Goal: Obtain resource: Download file/media

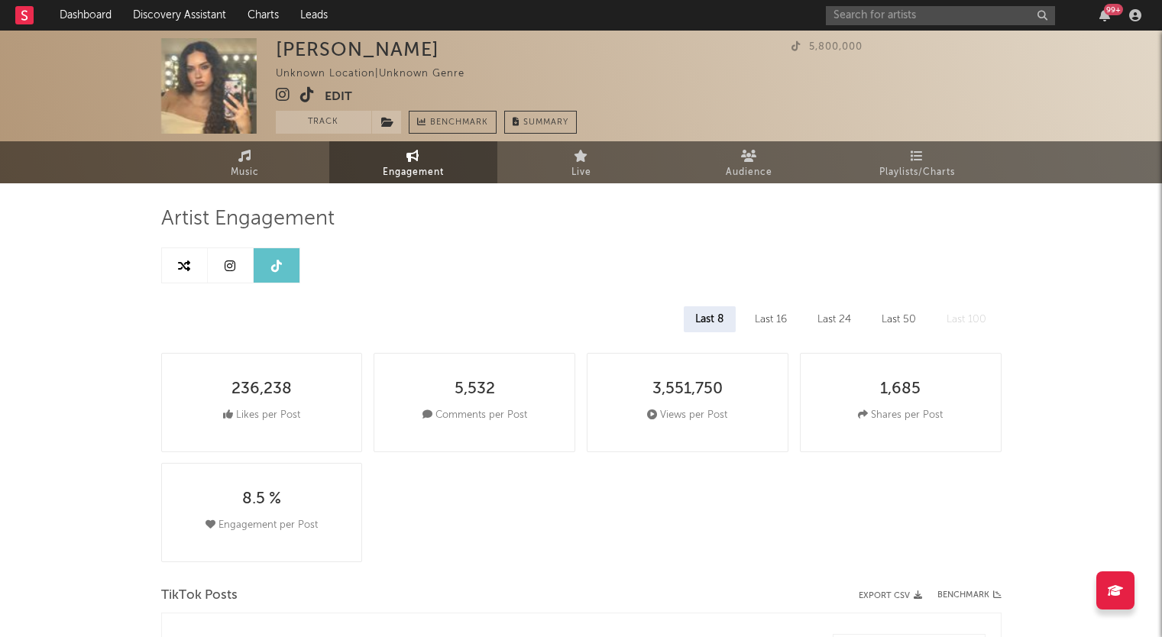
select select "1w"
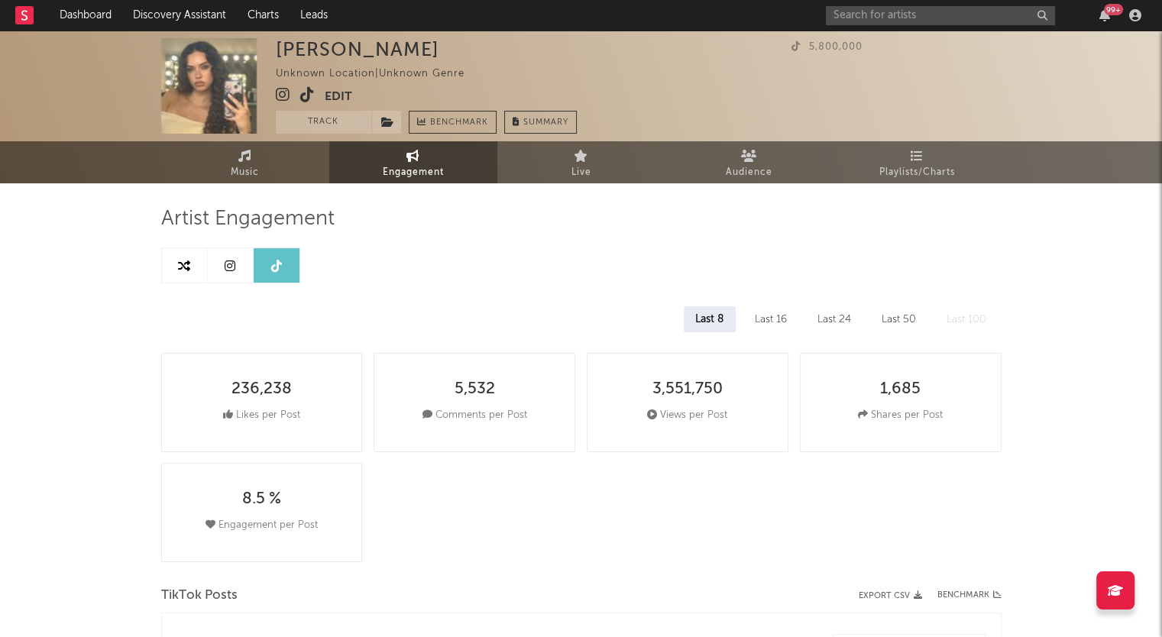
click at [280, 262] on icon at bounding box center [276, 266] width 11 height 12
click at [249, 262] on link at bounding box center [231, 265] width 46 height 34
select select "1w"
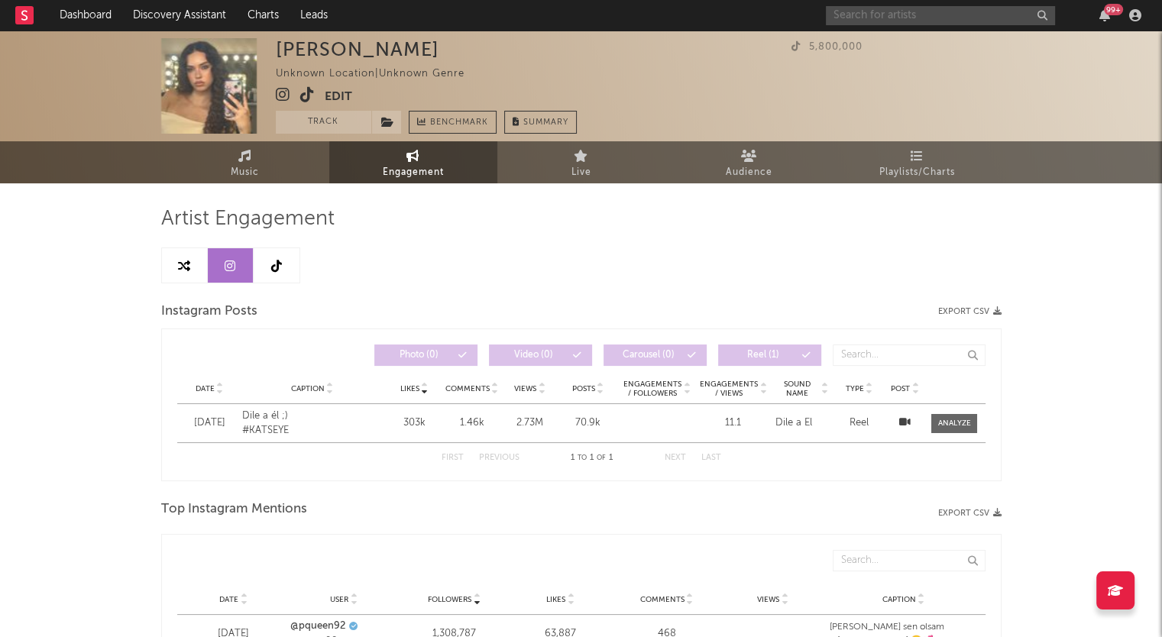
click at [862, 14] on input "text" at bounding box center [940, 15] width 229 height 19
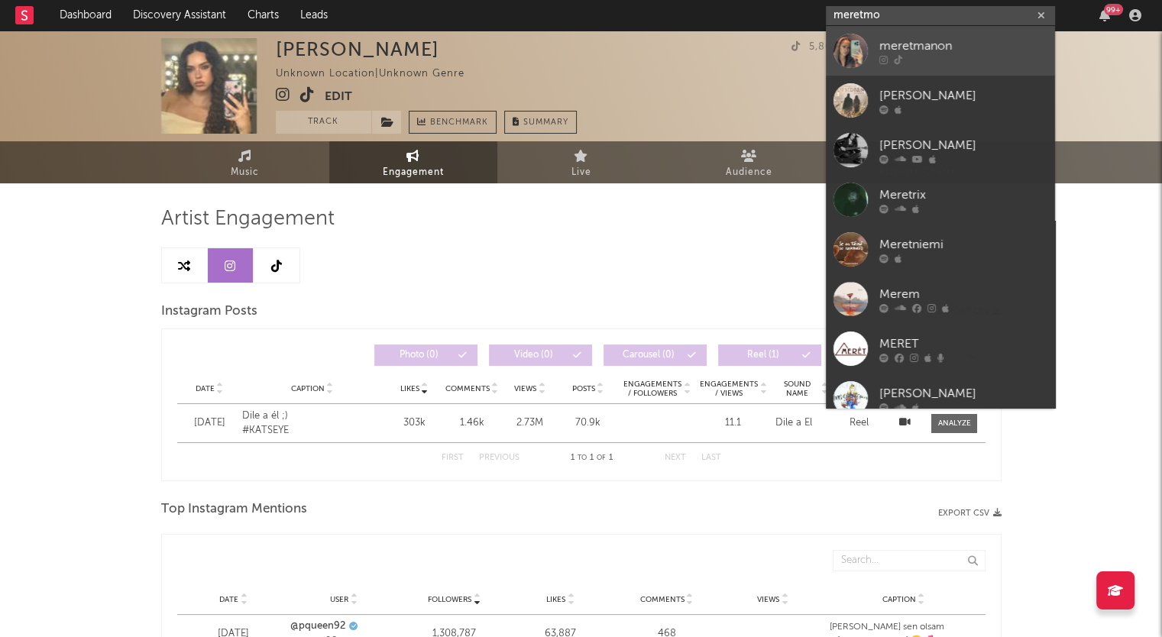
type input "meretmo"
click at [857, 50] on div at bounding box center [850, 51] width 34 height 34
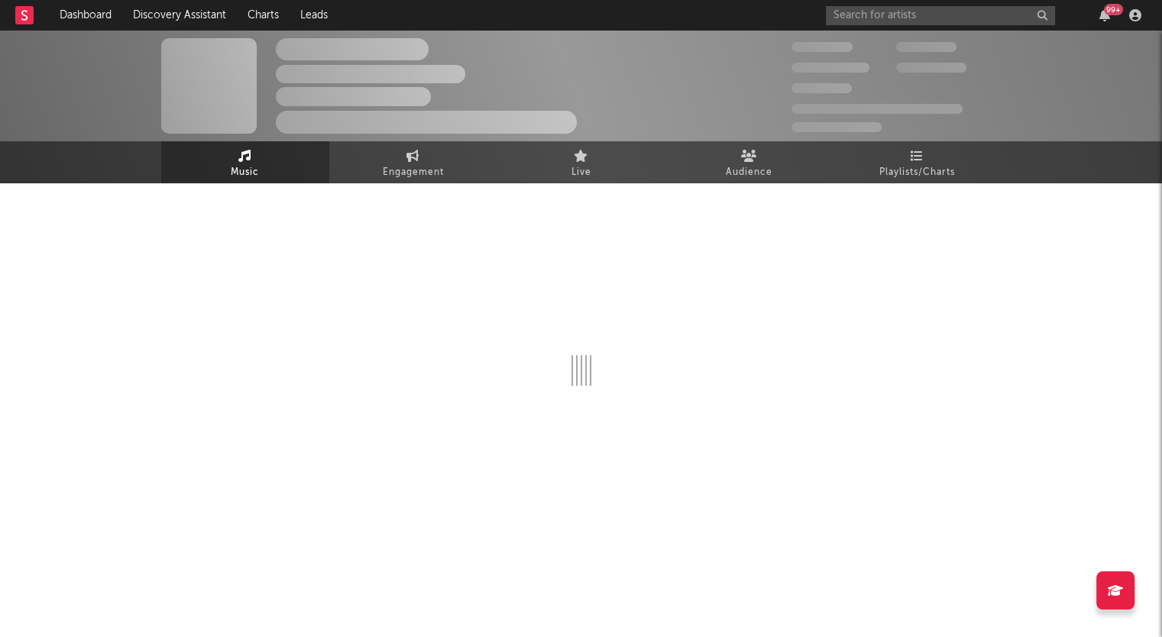
select select "1w"
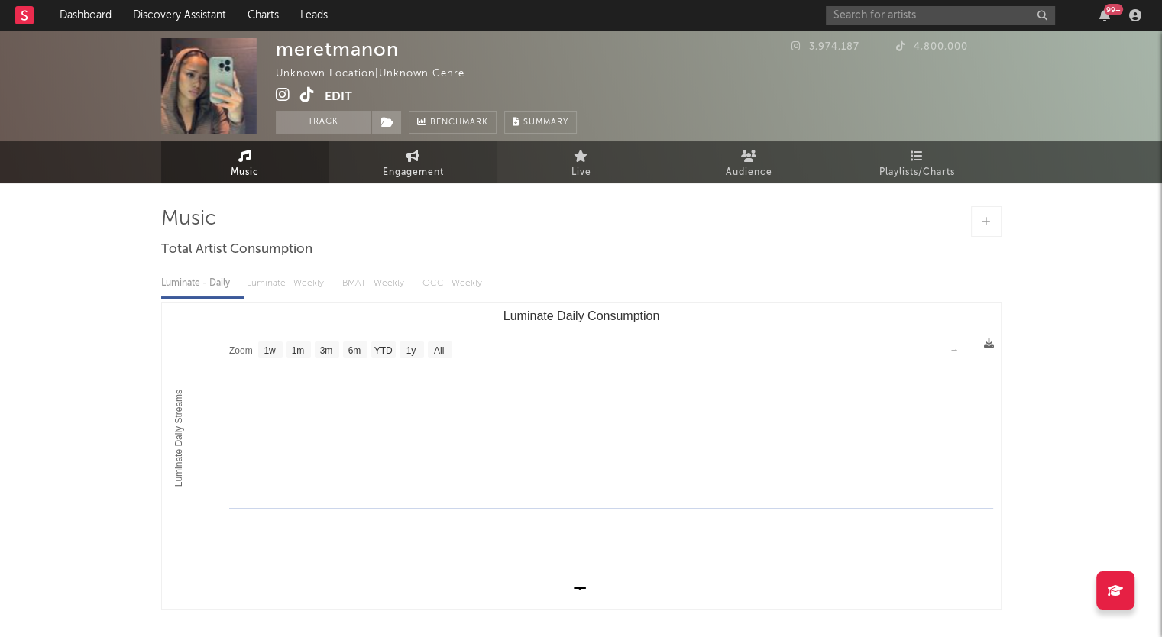
click at [412, 164] on span "Engagement" at bounding box center [413, 172] width 61 height 18
select select "1w"
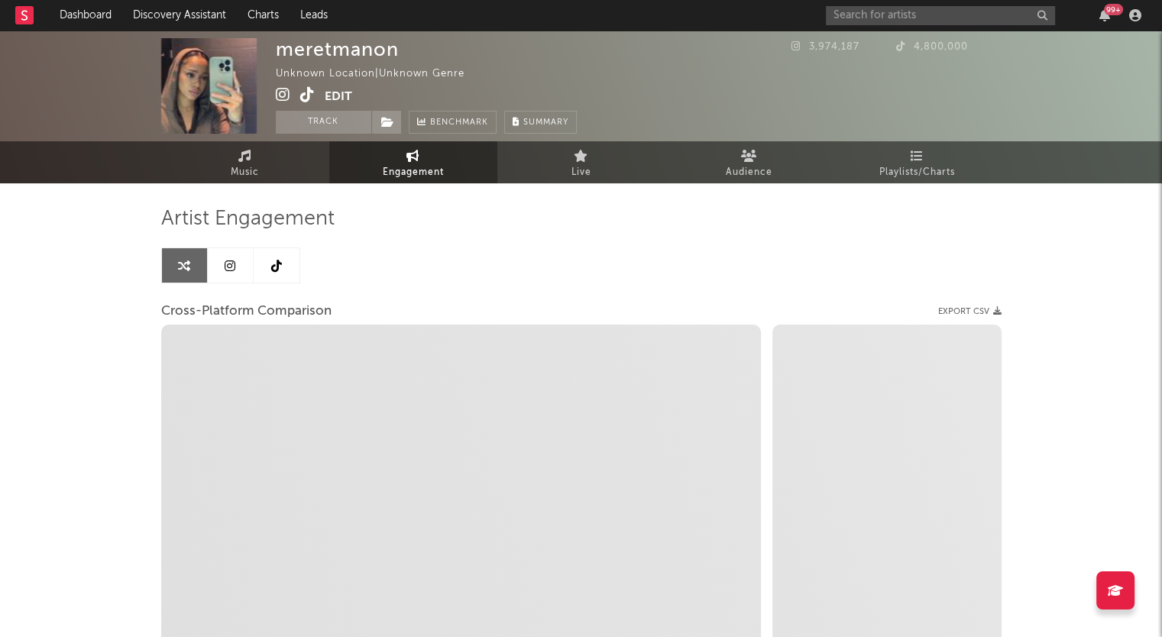
click at [232, 267] on icon at bounding box center [230, 266] width 11 height 12
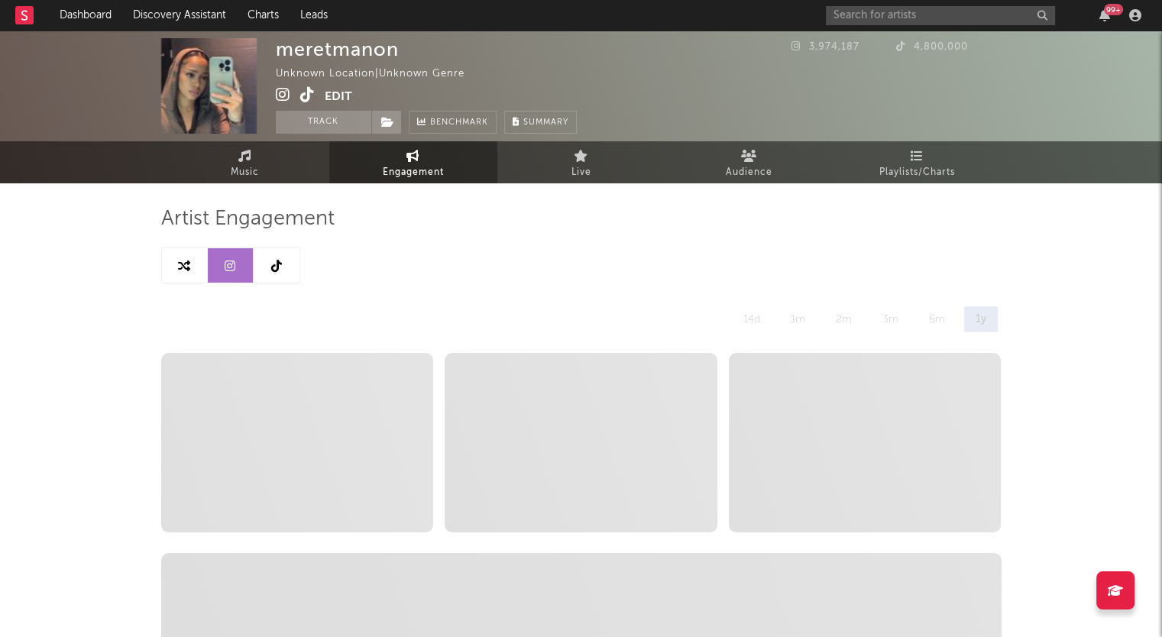
select select "1w"
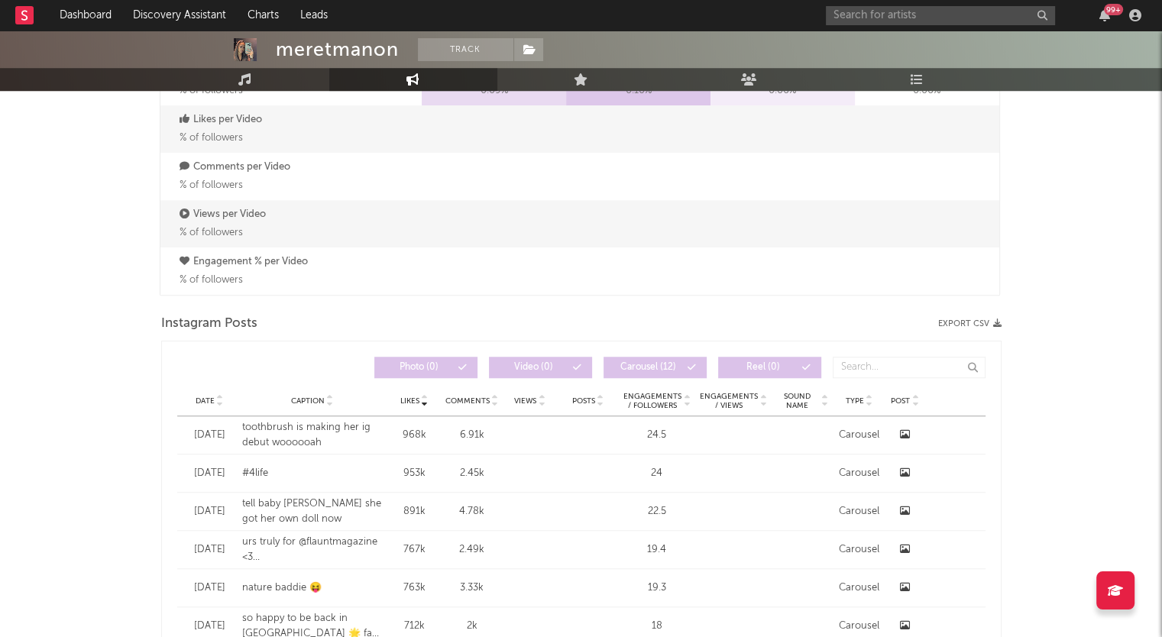
scroll to position [1090, 0]
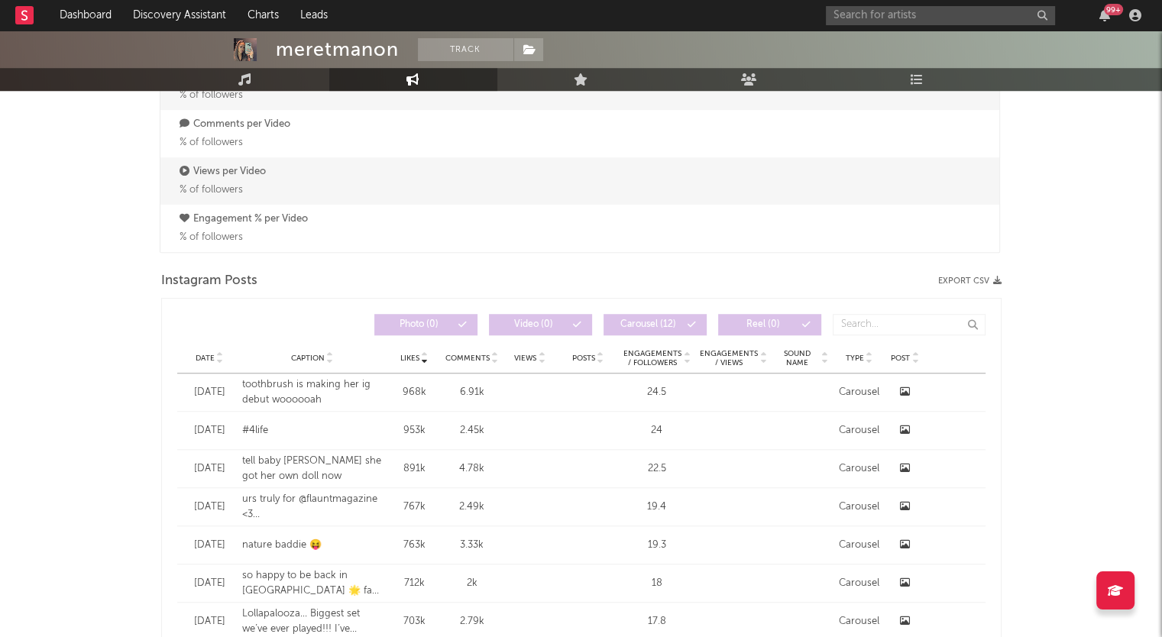
click at [218, 361] on icon at bounding box center [220, 361] width 8 height 6
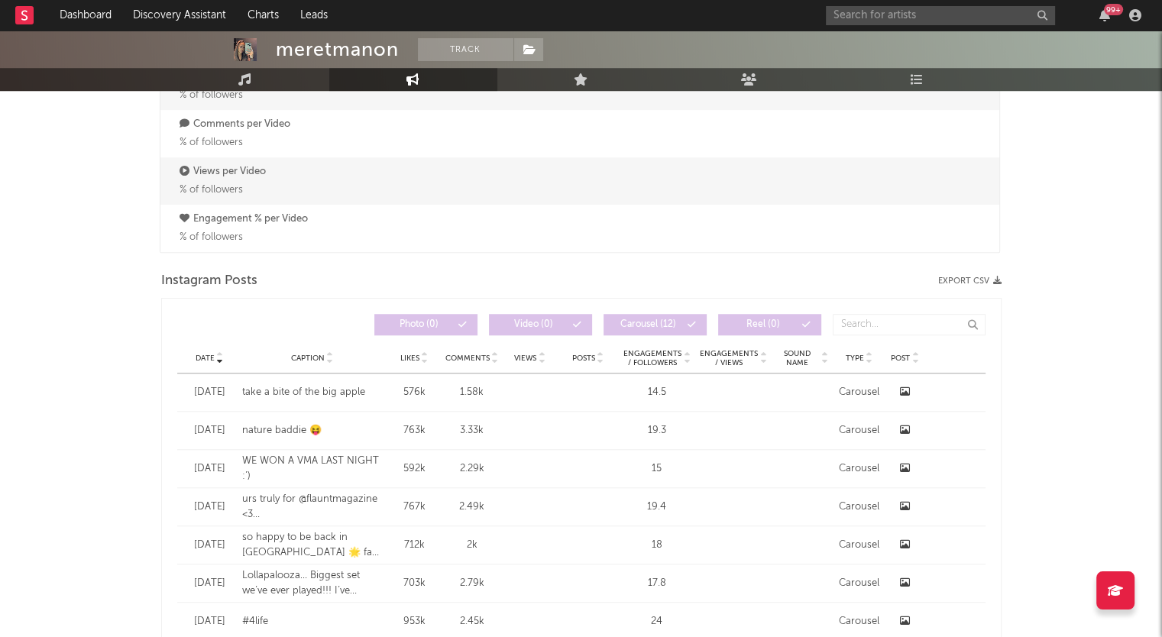
click at [971, 281] on button "Export CSV" at bounding box center [969, 280] width 63 height 9
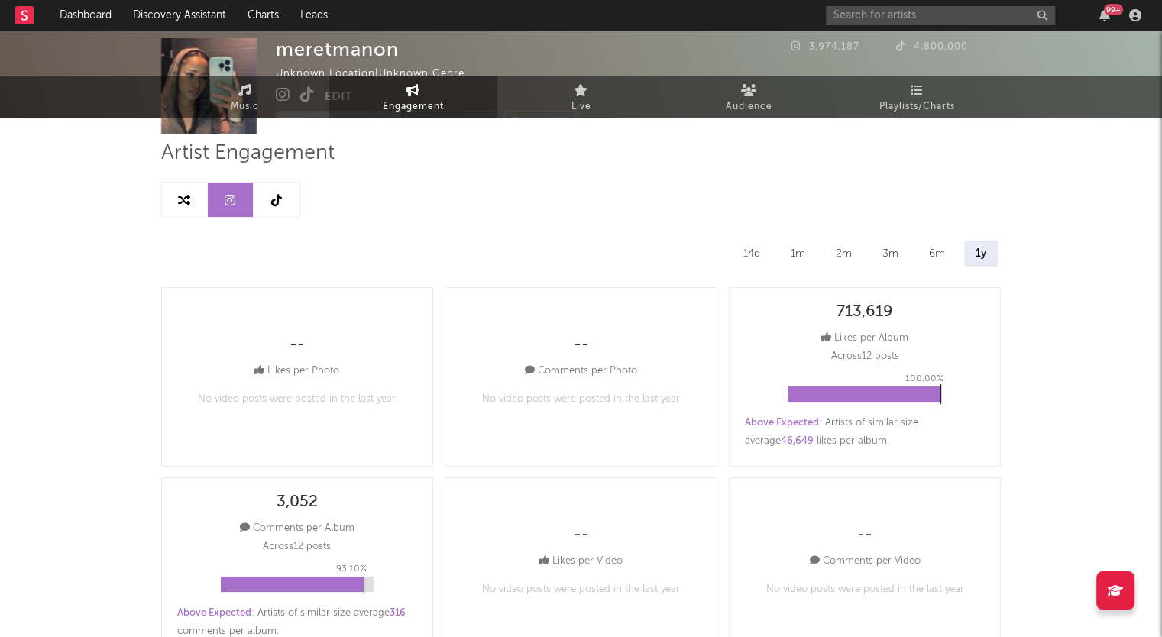
scroll to position [0, 0]
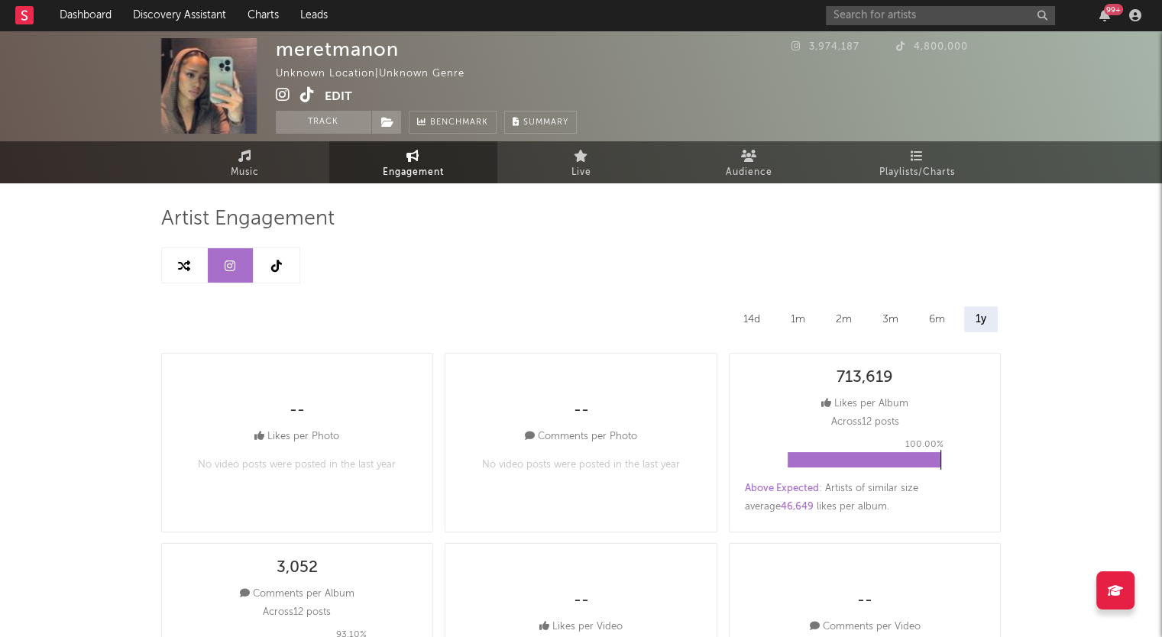
click at [289, 263] on link at bounding box center [277, 265] width 46 height 34
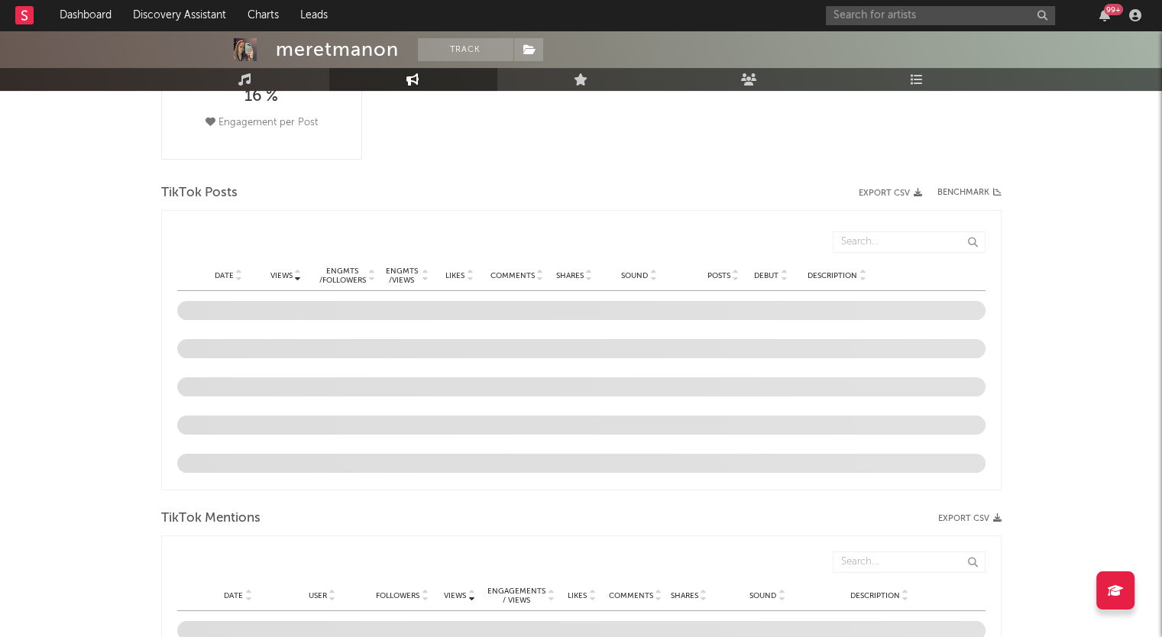
scroll to position [403, 0]
select select "6m"
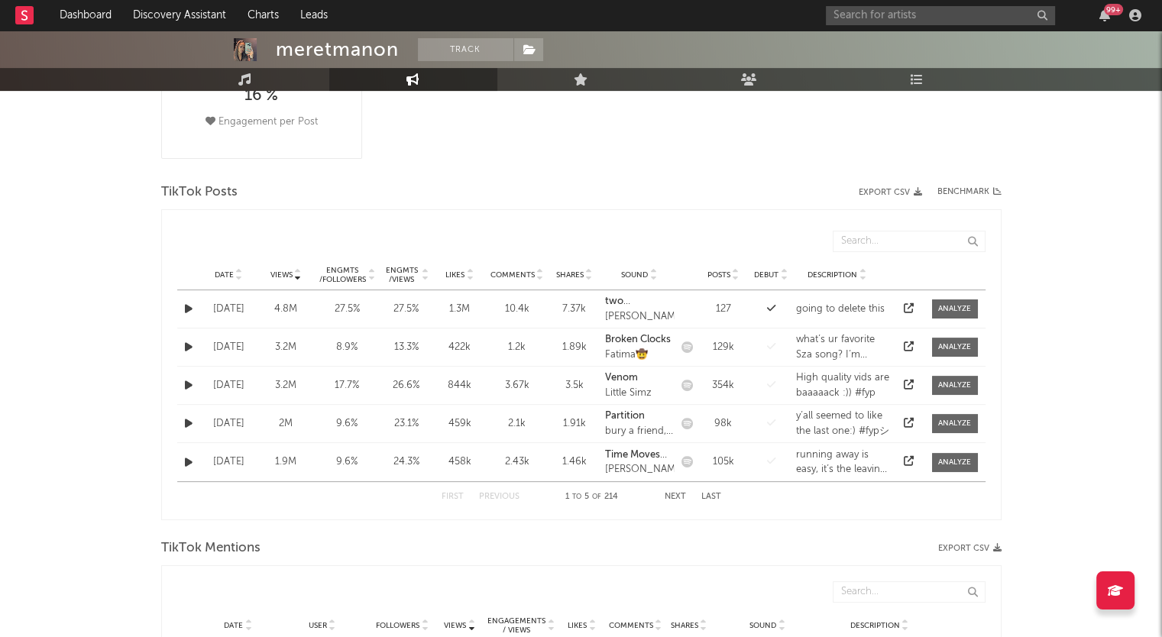
click at [238, 275] on icon at bounding box center [239, 278] width 8 height 6
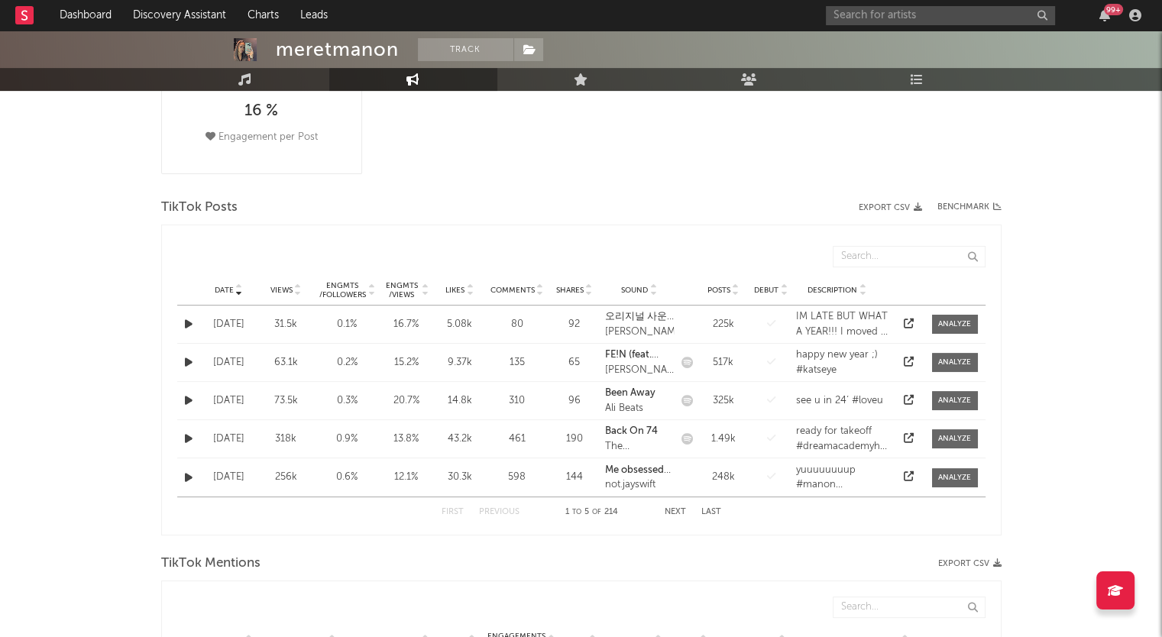
scroll to position [359, 0]
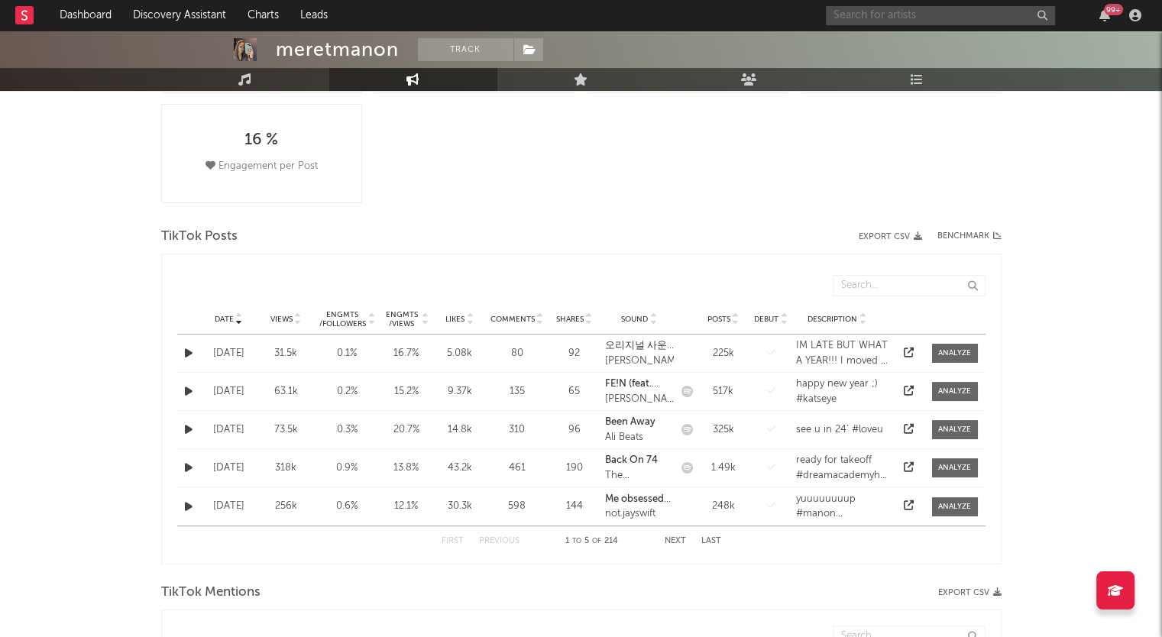
click at [882, 19] on input "text" at bounding box center [940, 15] width 229 height 19
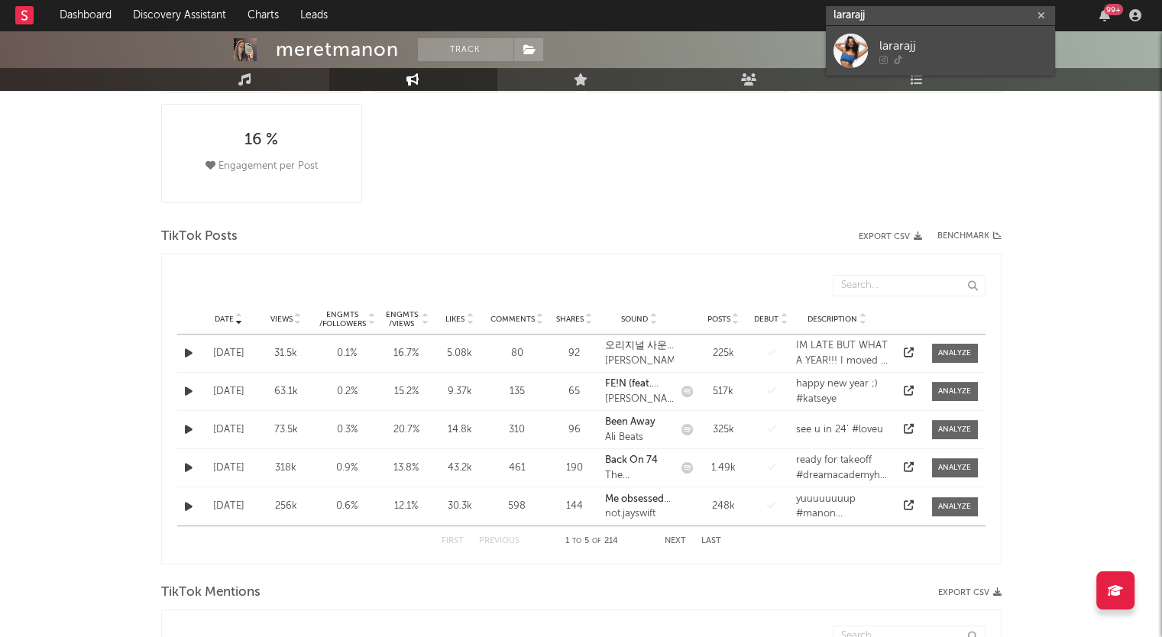
type input "lararajj"
click at [887, 37] on div "lararajj" at bounding box center [963, 46] width 168 height 18
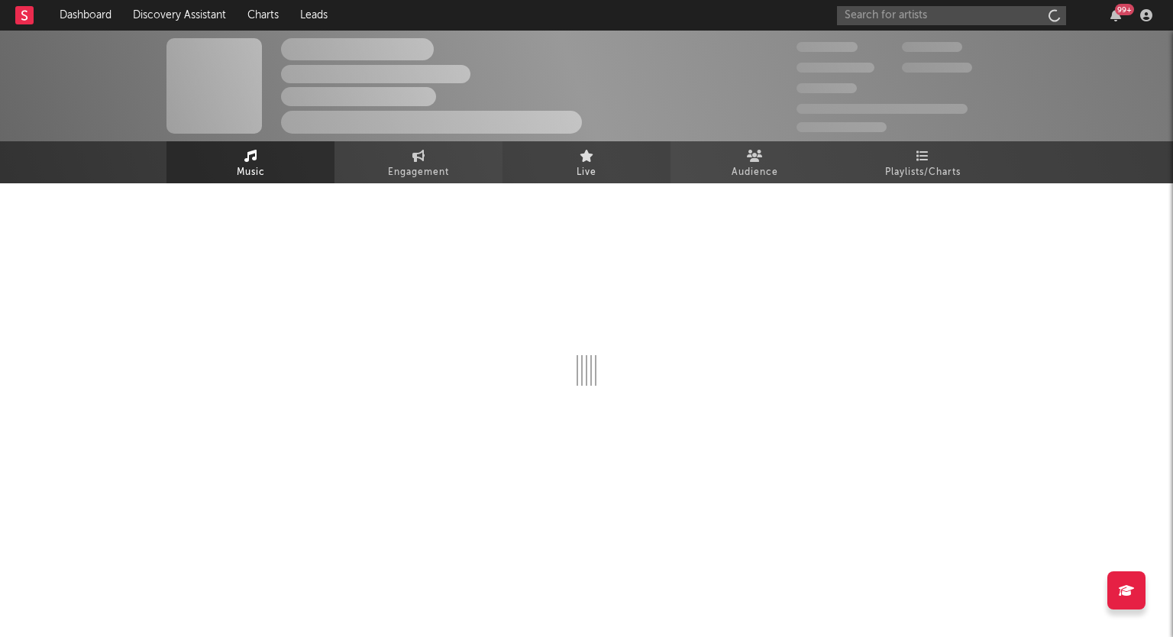
select select "1w"
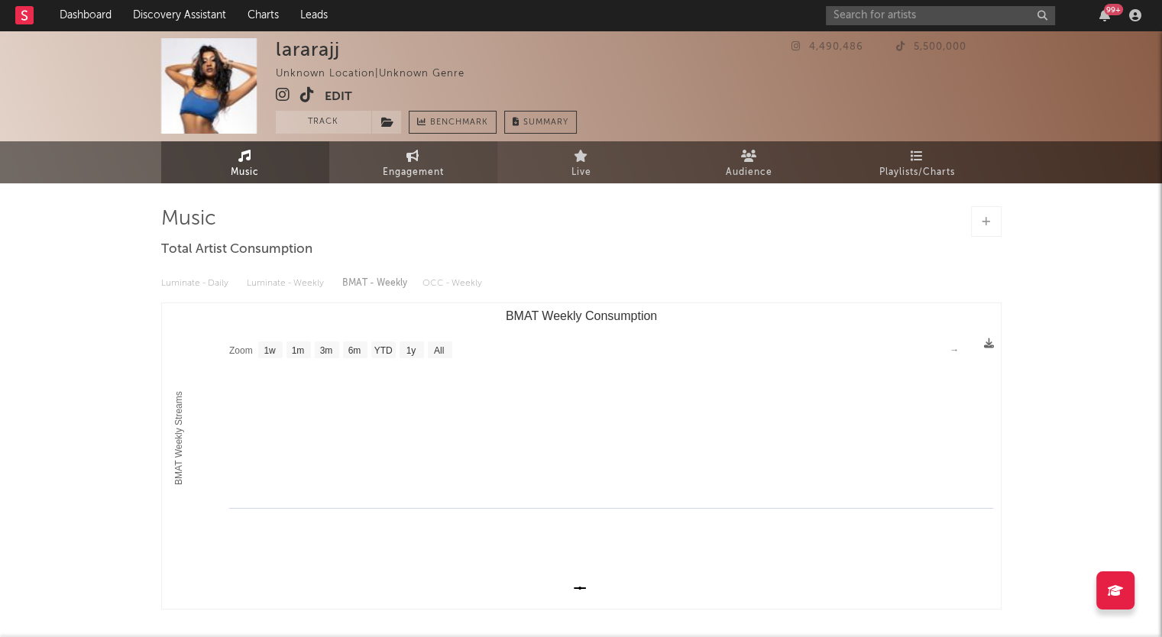
click at [406, 172] on span "Engagement" at bounding box center [413, 172] width 61 height 18
select select "1w"
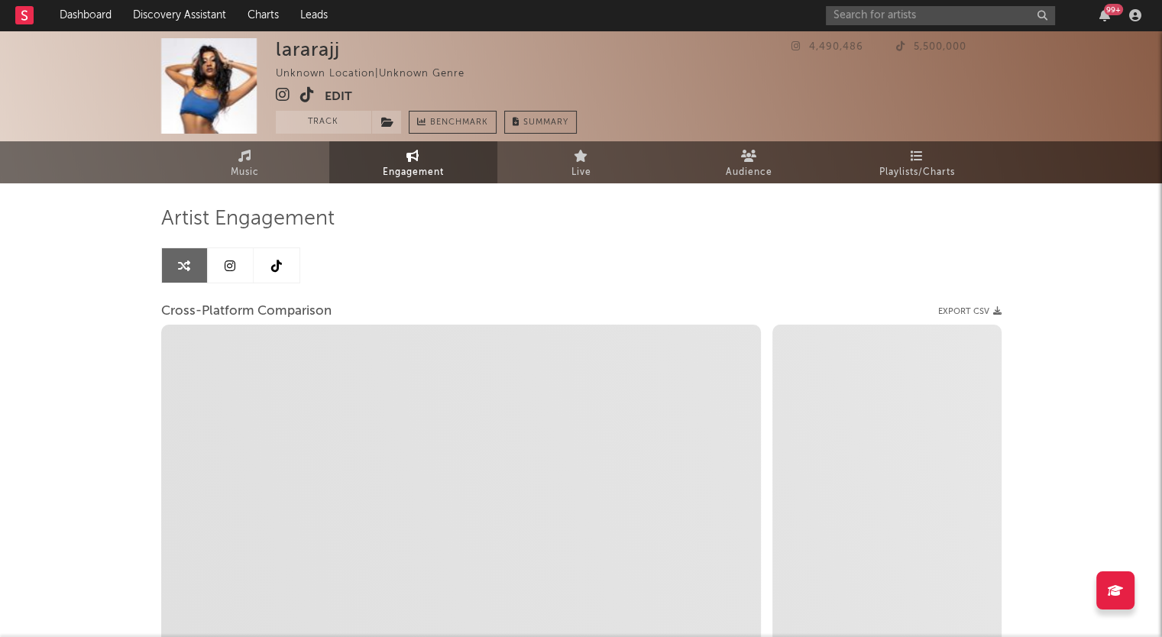
select select "1m"
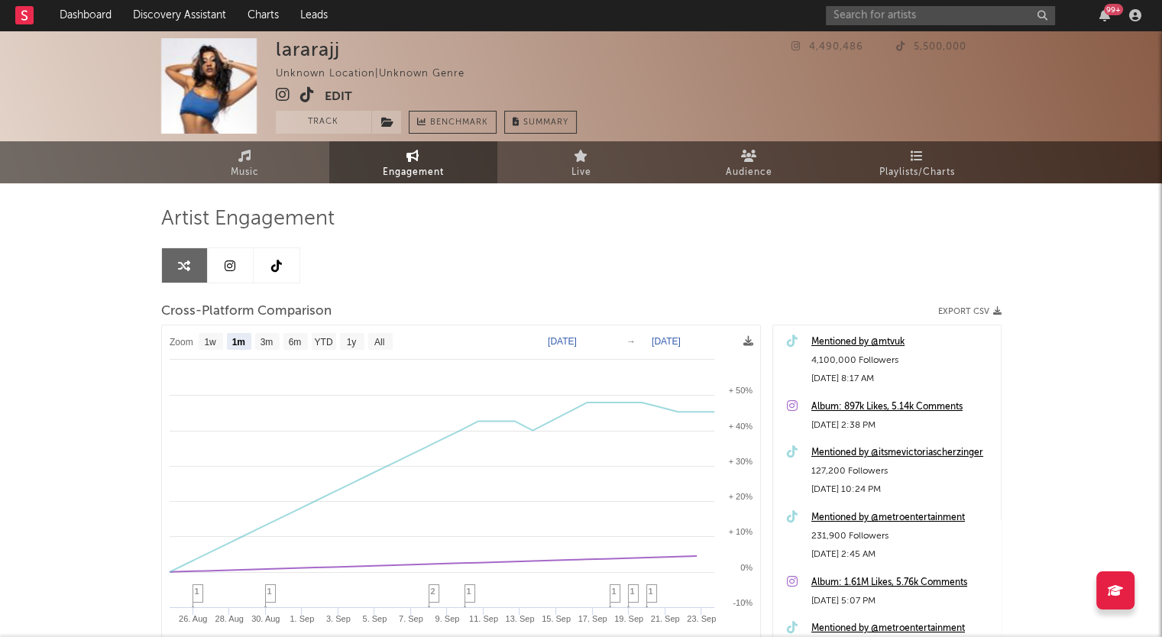
click at [232, 260] on icon at bounding box center [230, 266] width 11 height 12
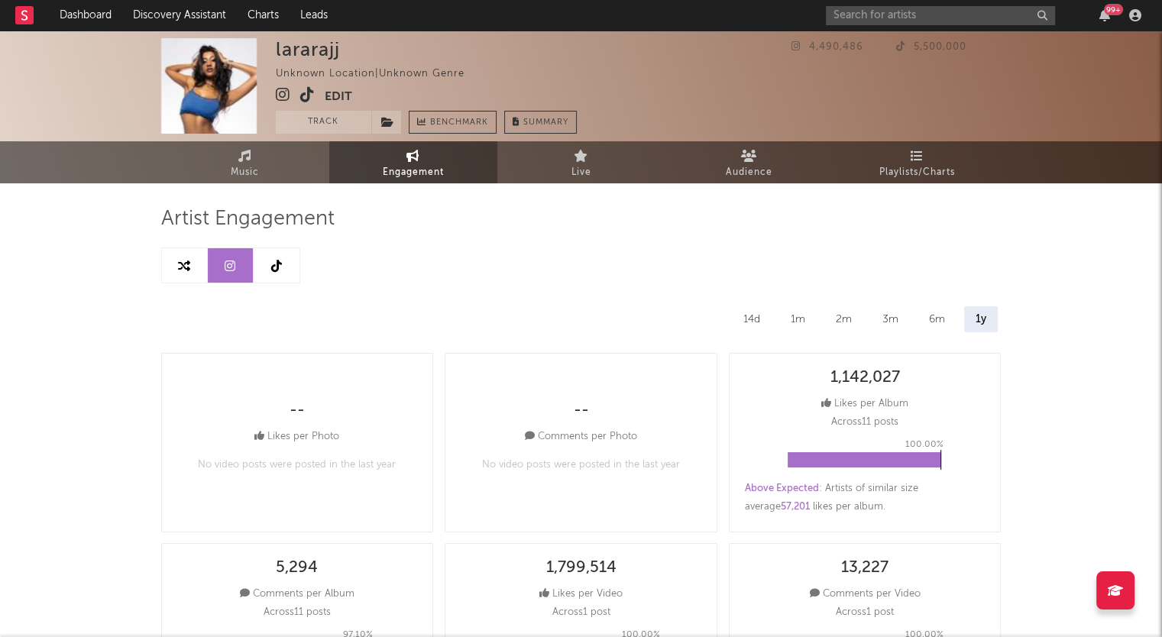
select select "6m"
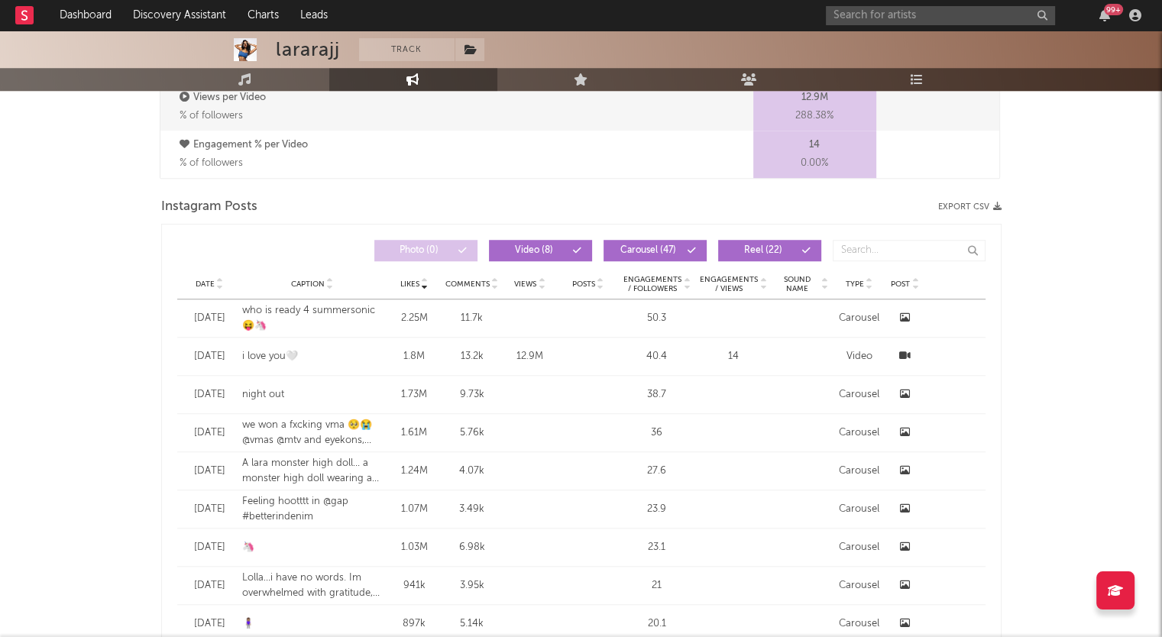
scroll to position [1164, 0]
click at [217, 285] on icon at bounding box center [220, 287] width 8 height 6
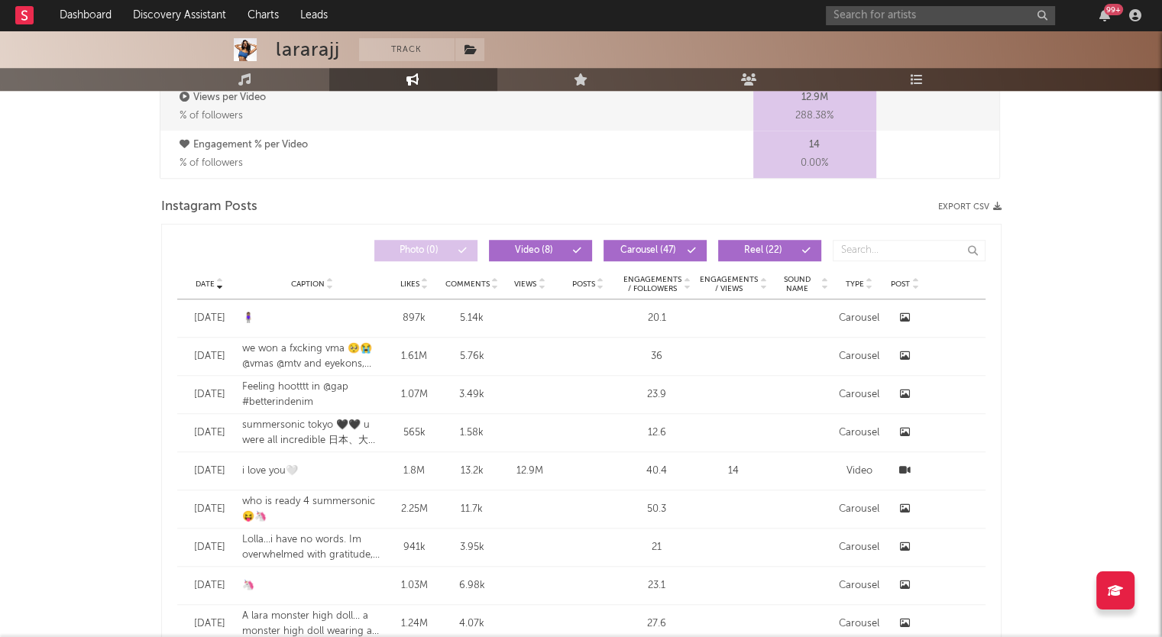
click at [988, 206] on button "Export CSV" at bounding box center [969, 206] width 63 height 9
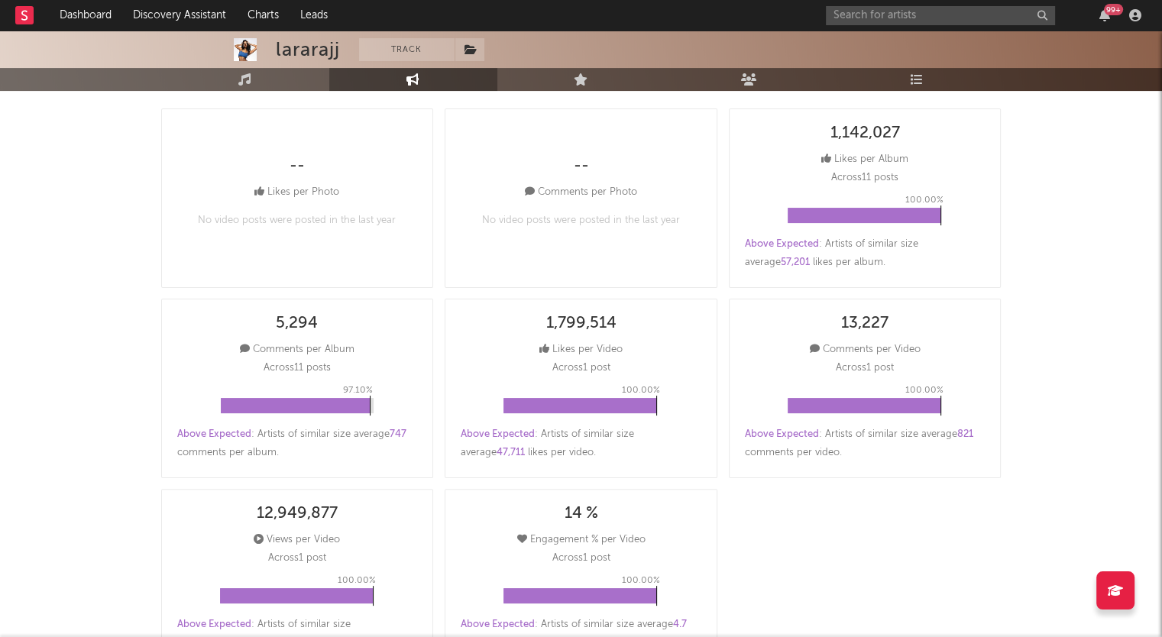
scroll to position [0, 0]
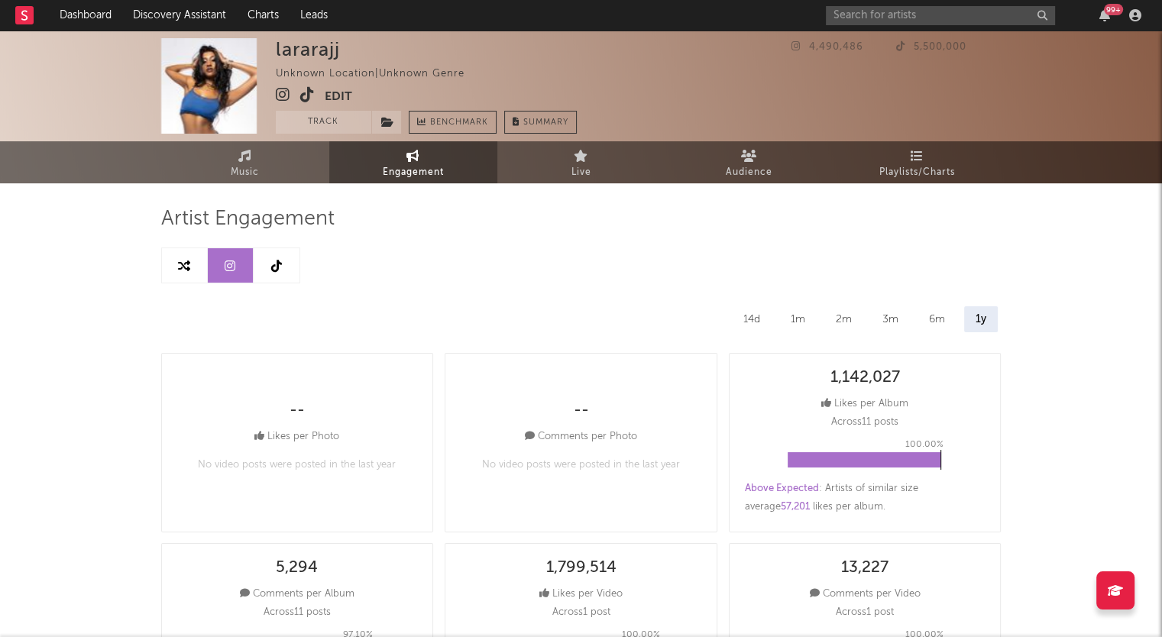
click at [281, 261] on icon at bounding box center [276, 266] width 11 height 12
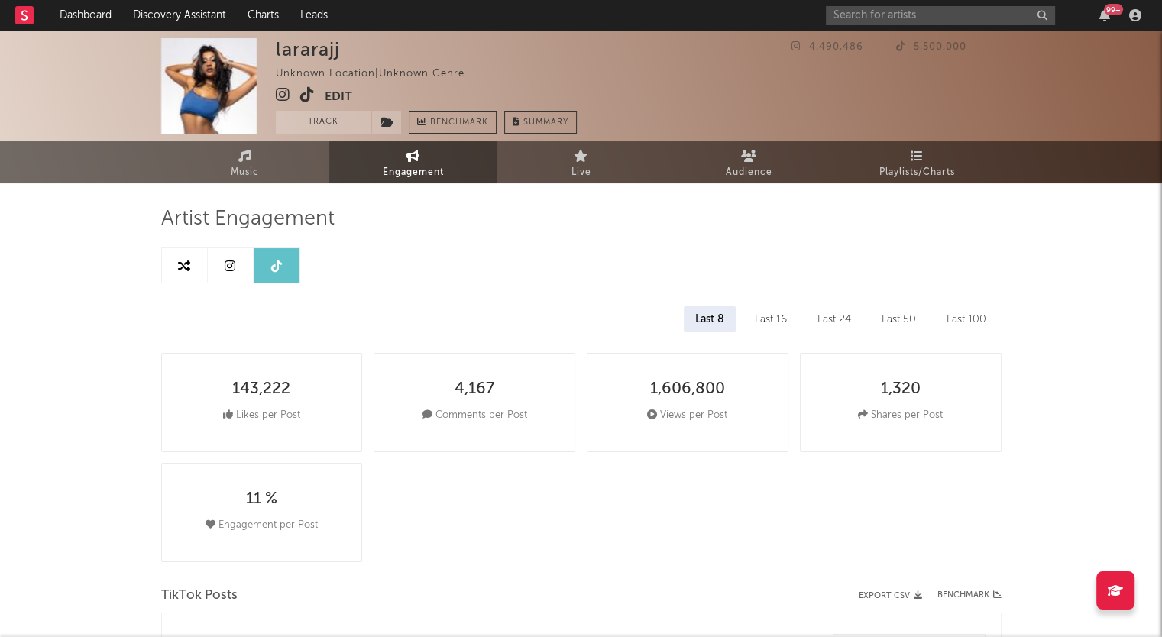
select select "1w"
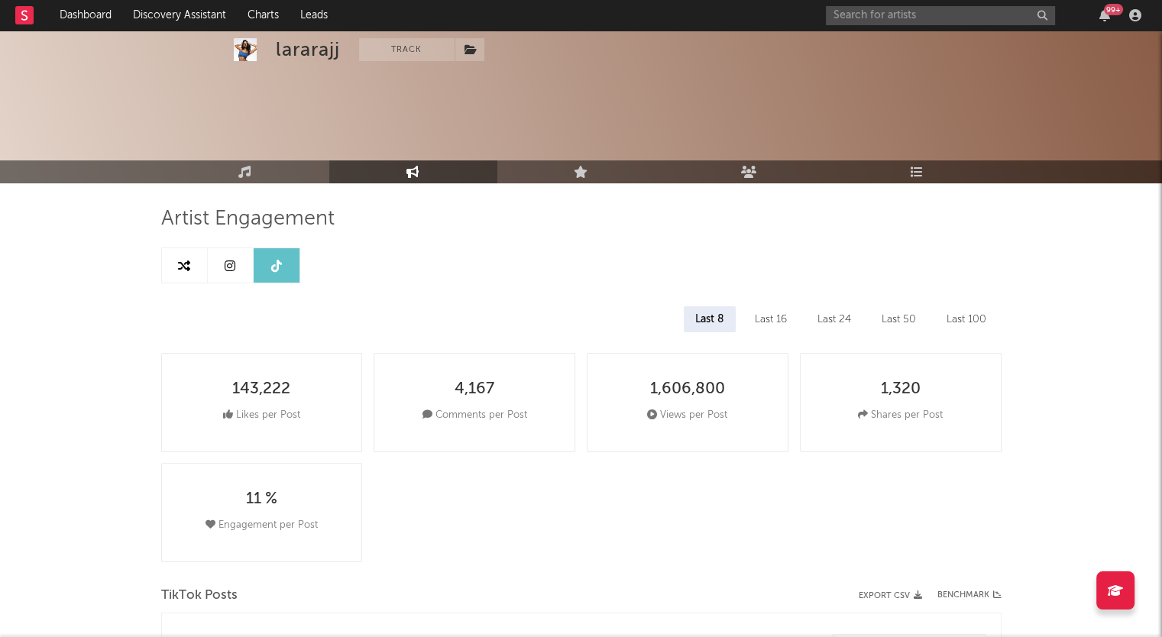
scroll to position [434, 0]
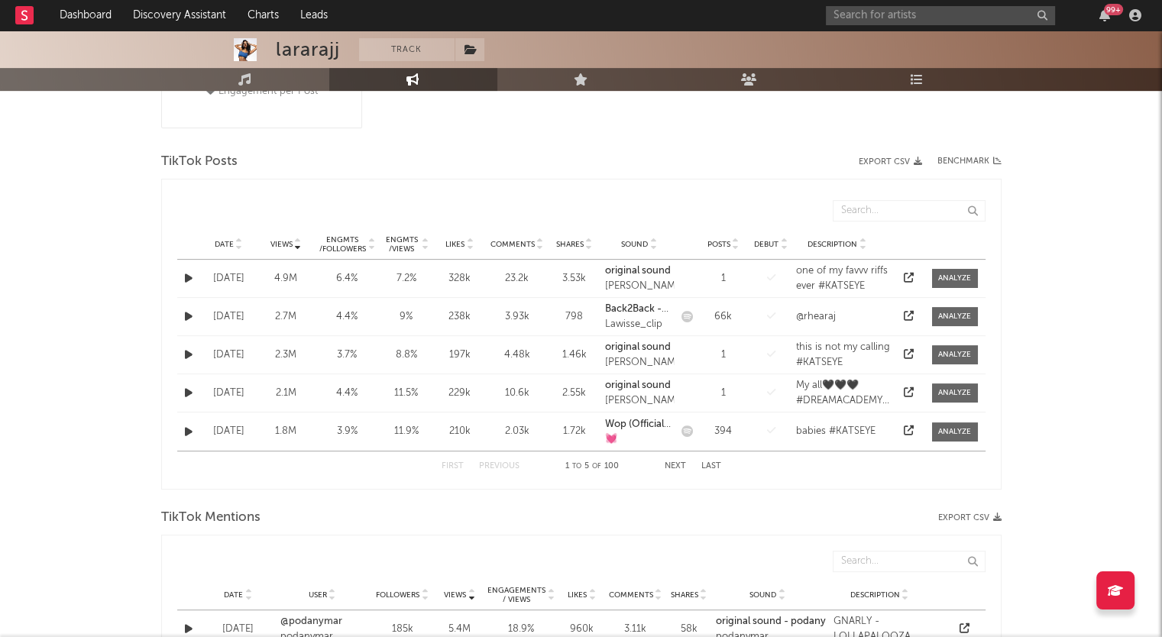
click at [238, 244] on icon at bounding box center [239, 247] width 8 height 6
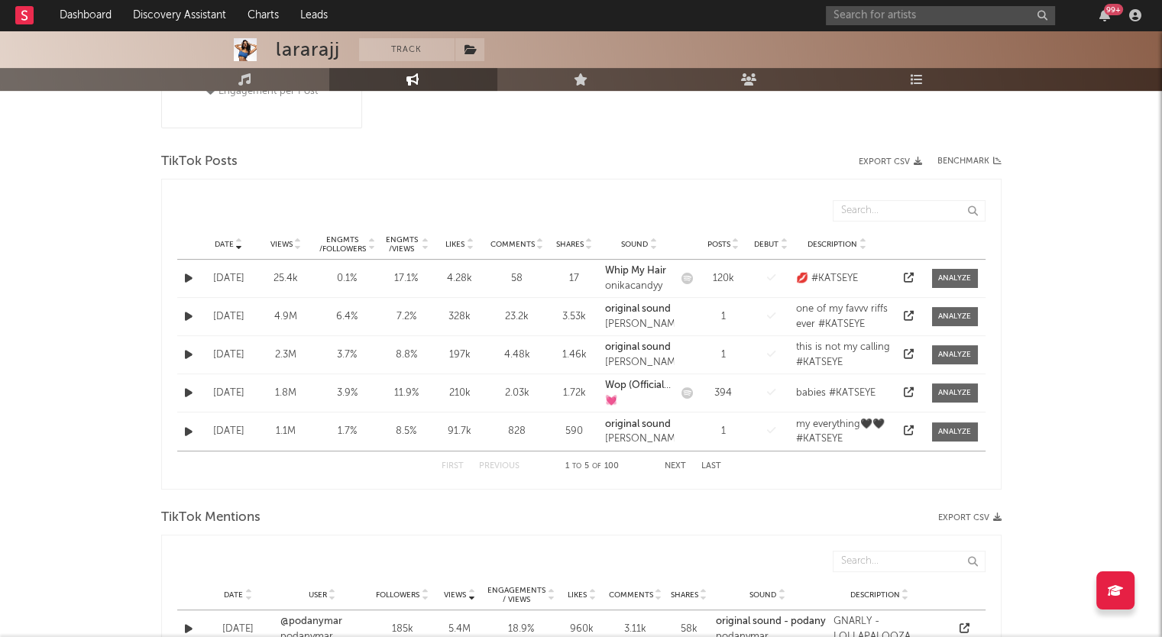
click at [238, 244] on icon at bounding box center [239, 247] width 8 height 6
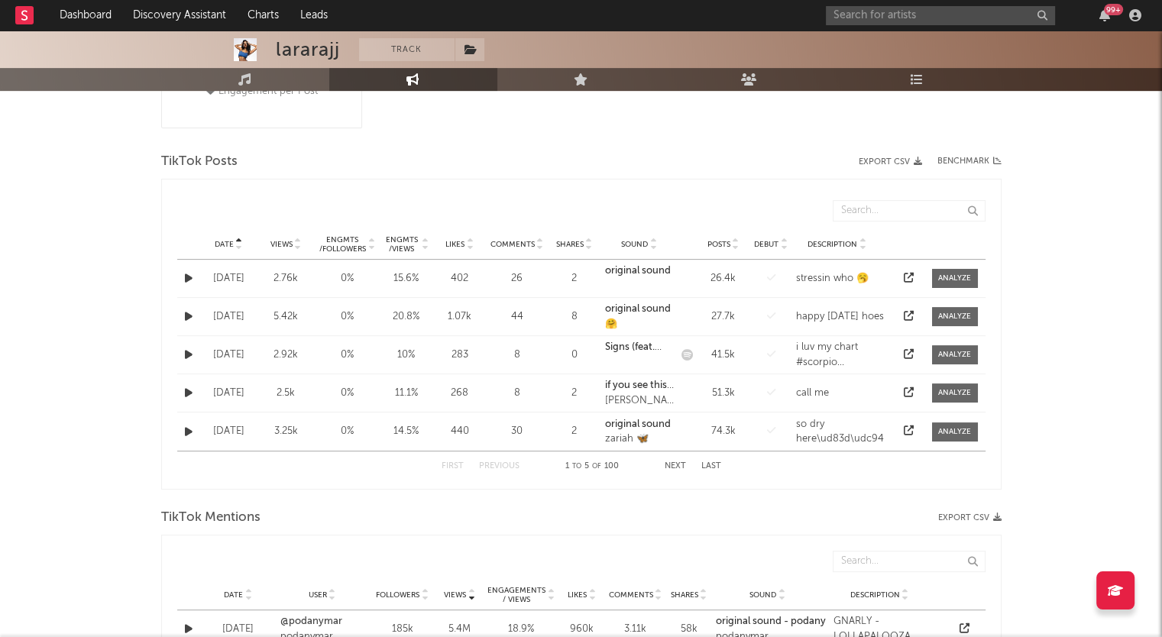
click at [238, 244] on icon at bounding box center [239, 247] width 8 height 6
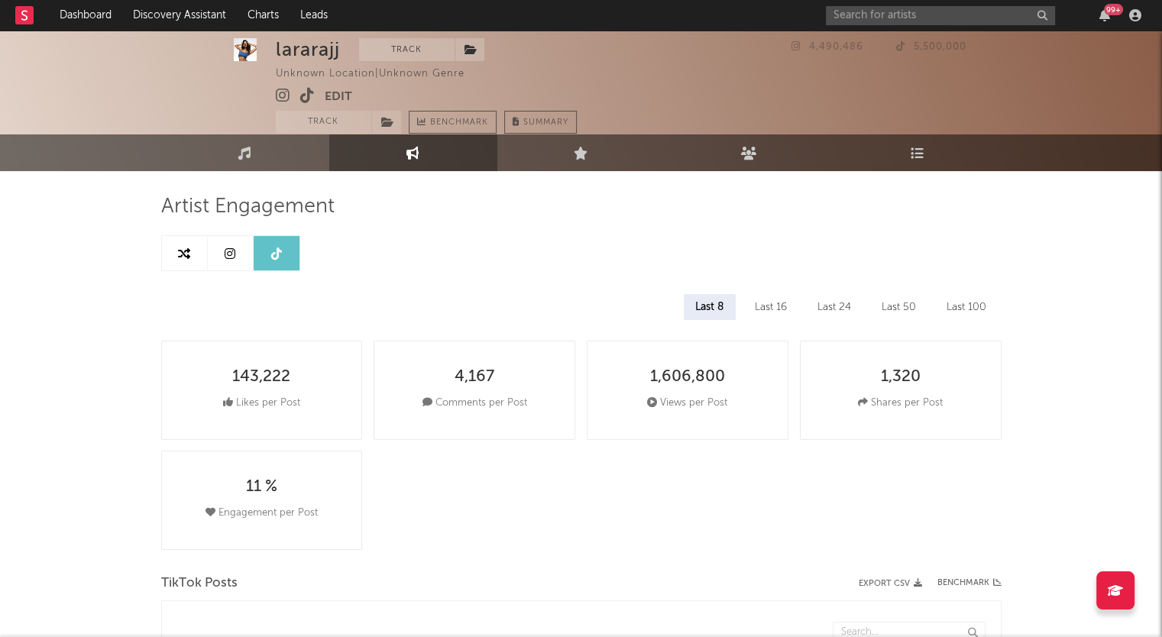
scroll to position [0, 0]
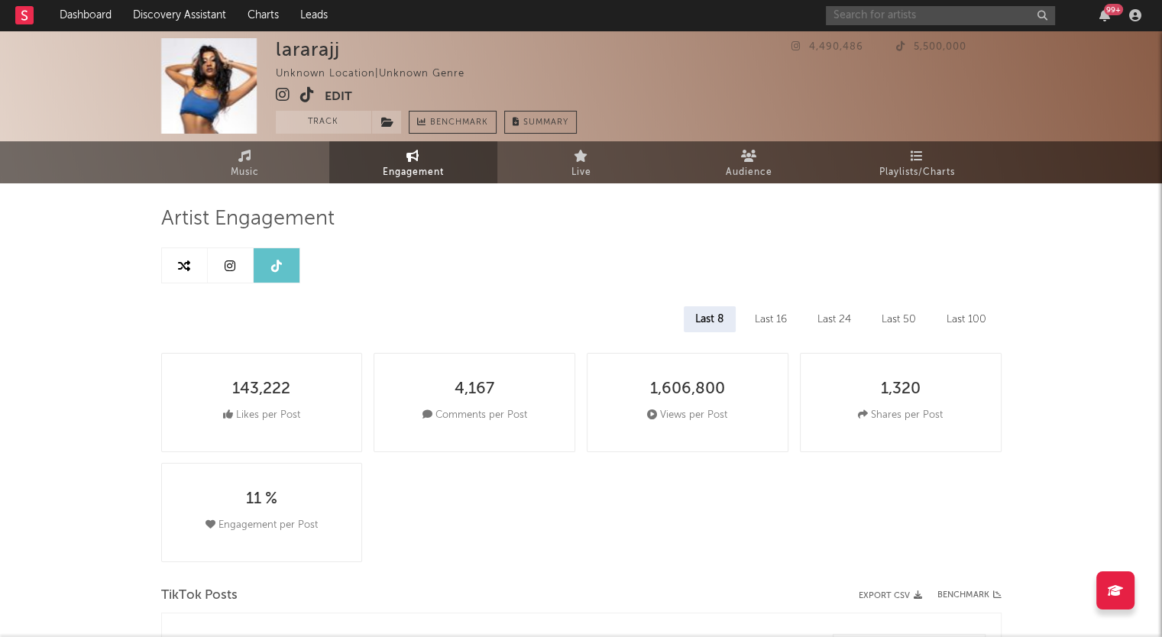
click at [875, 22] on input "text" at bounding box center [940, 15] width 229 height 19
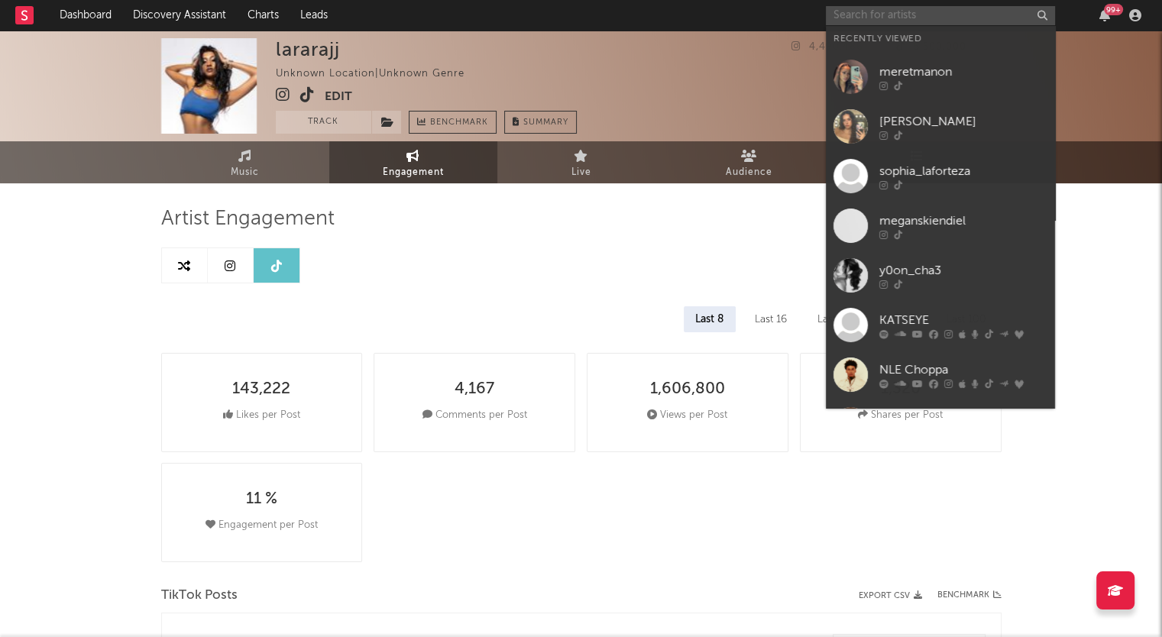
paste input "[PERSON_NAME]"
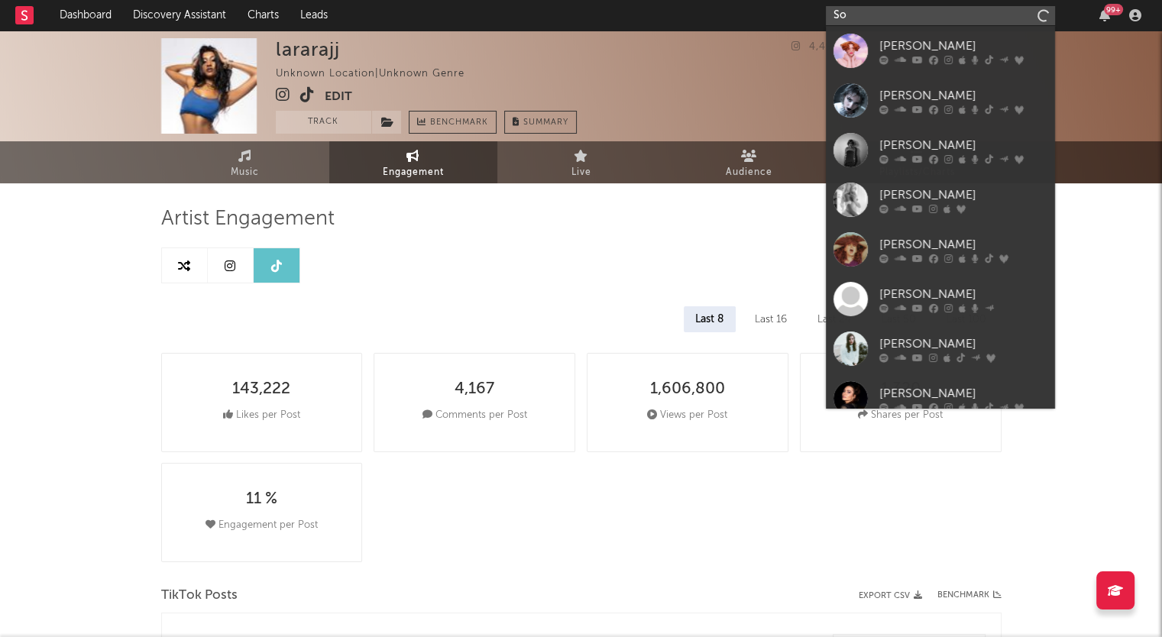
type input "S"
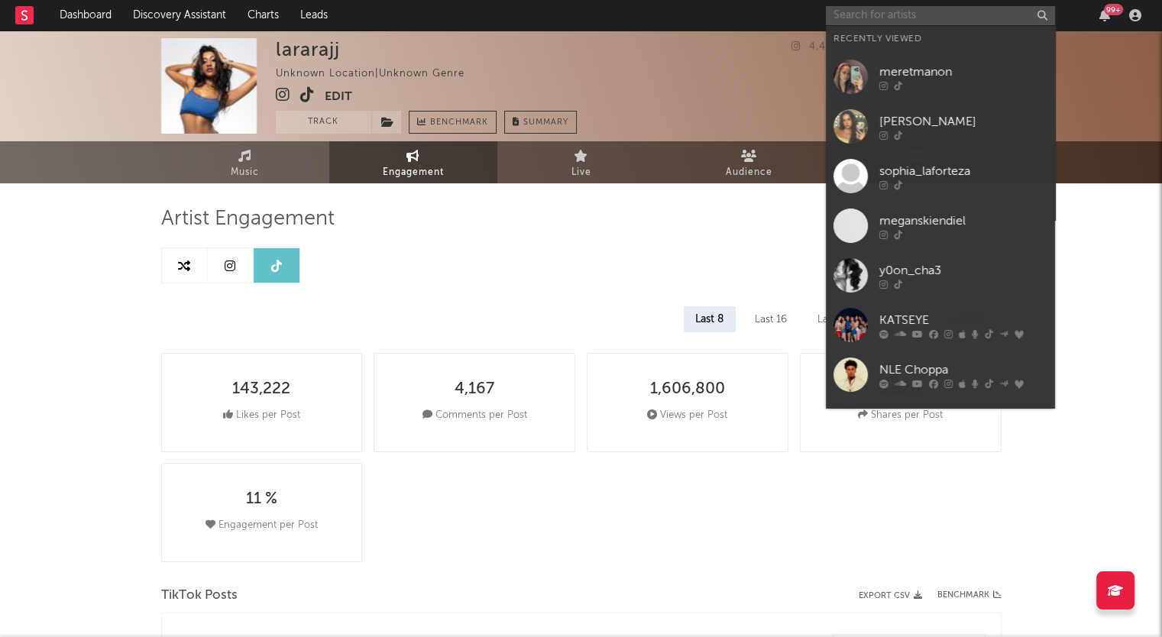
paste input "sophia_laforteza"
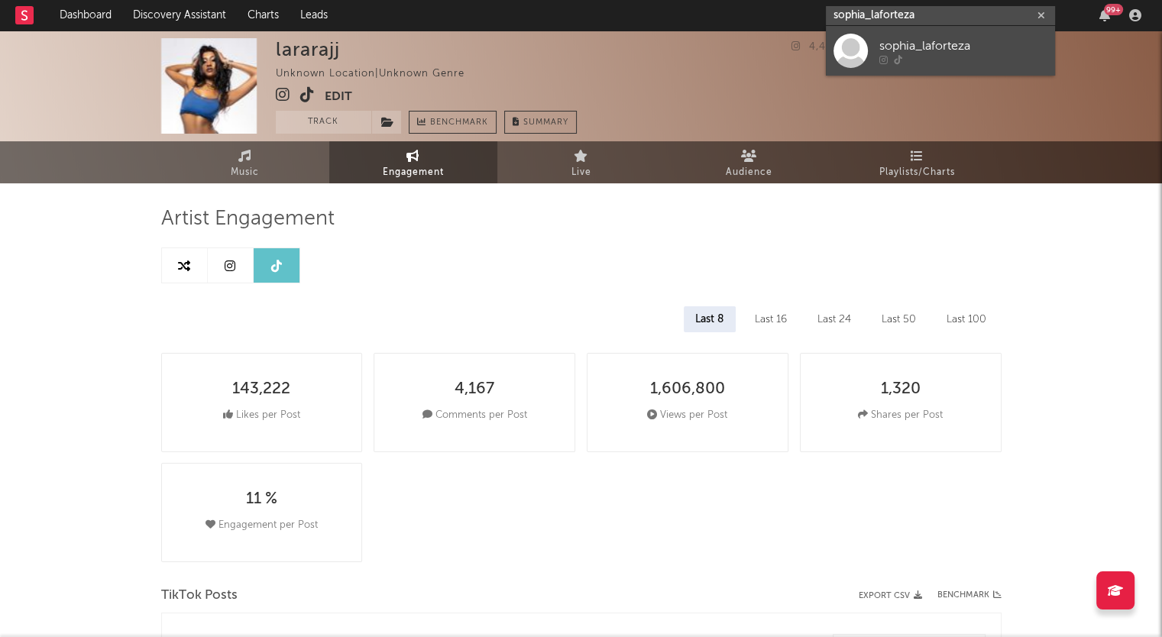
type input "sophia_laforteza"
click at [857, 50] on div at bounding box center [850, 51] width 34 height 34
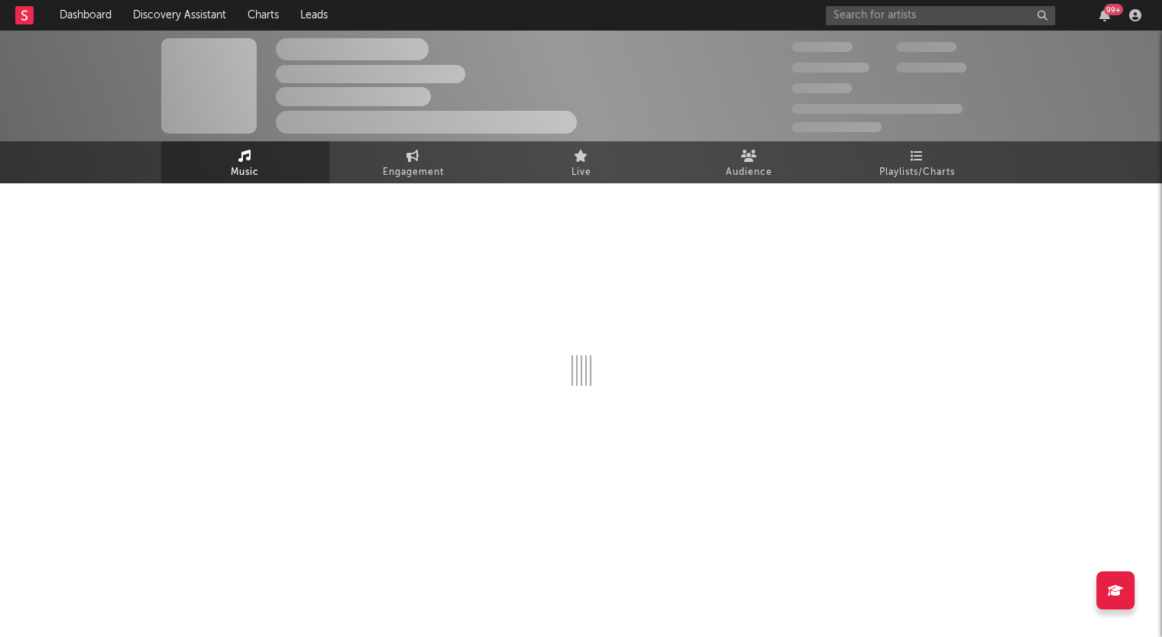
select select "1w"
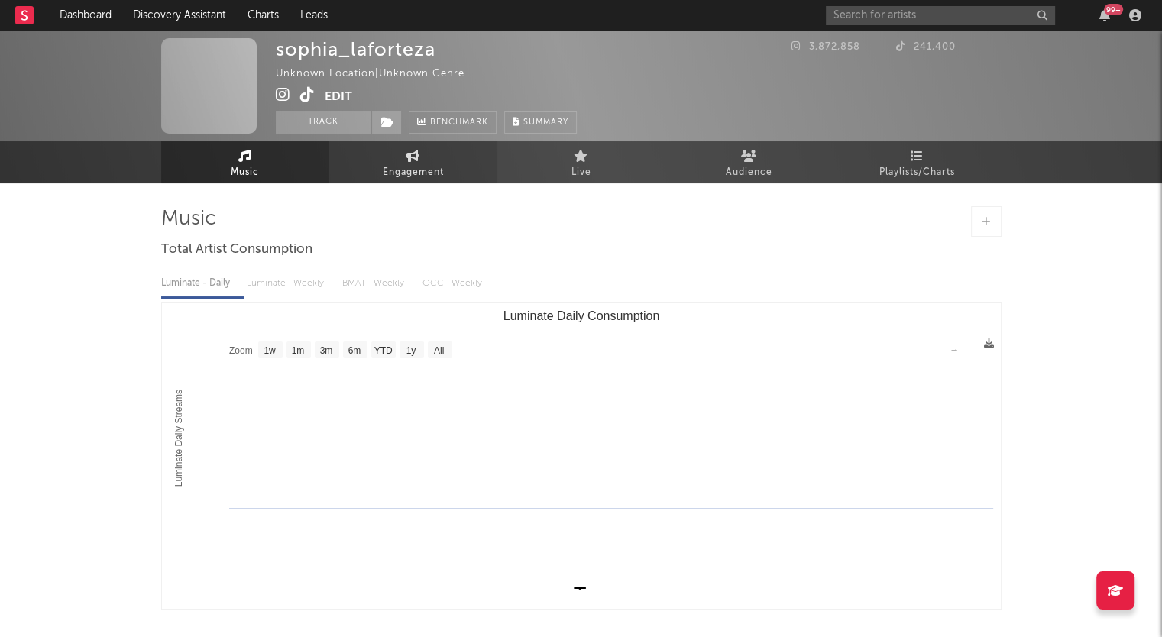
click at [393, 167] on span "Engagement" at bounding box center [413, 172] width 61 height 18
select select "1w"
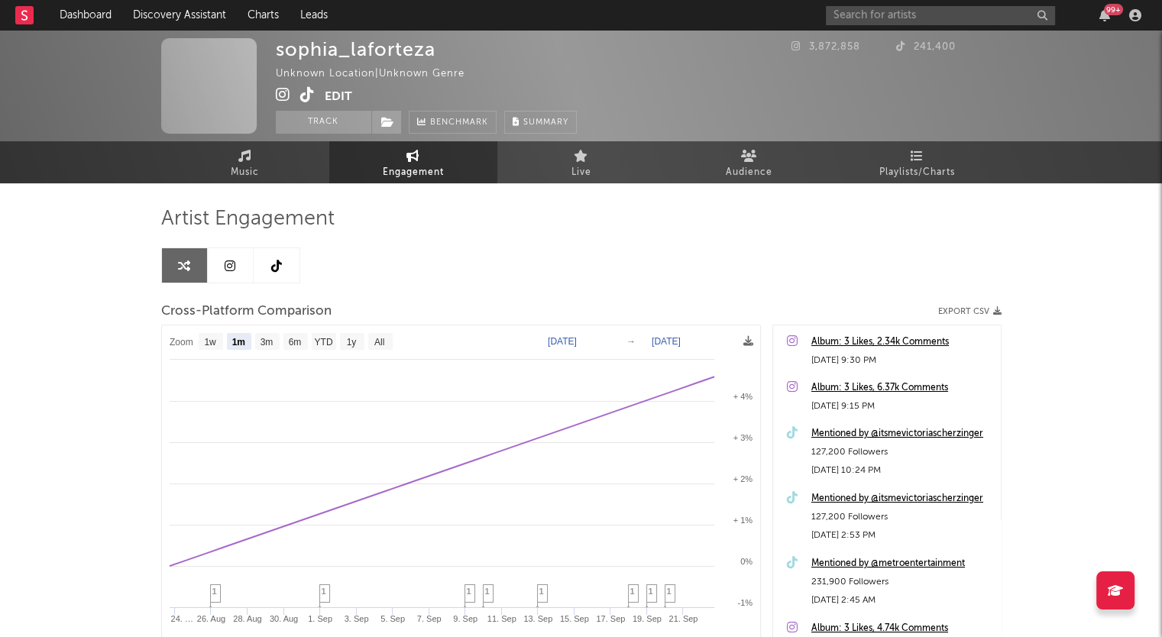
click at [235, 267] on link at bounding box center [231, 265] width 46 height 34
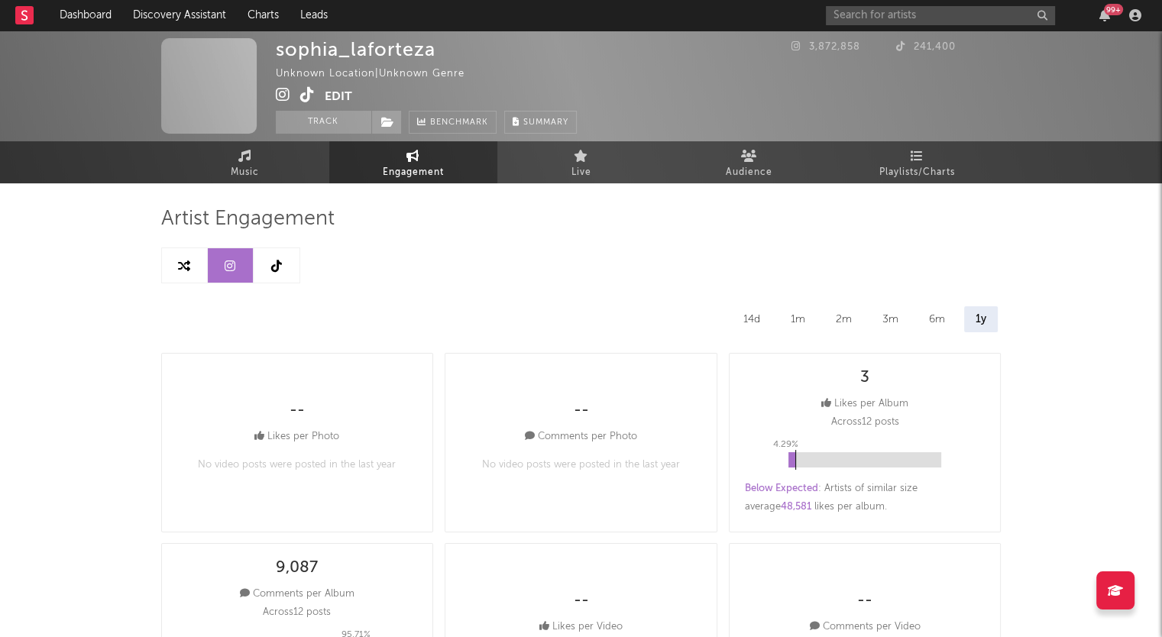
select select "6m"
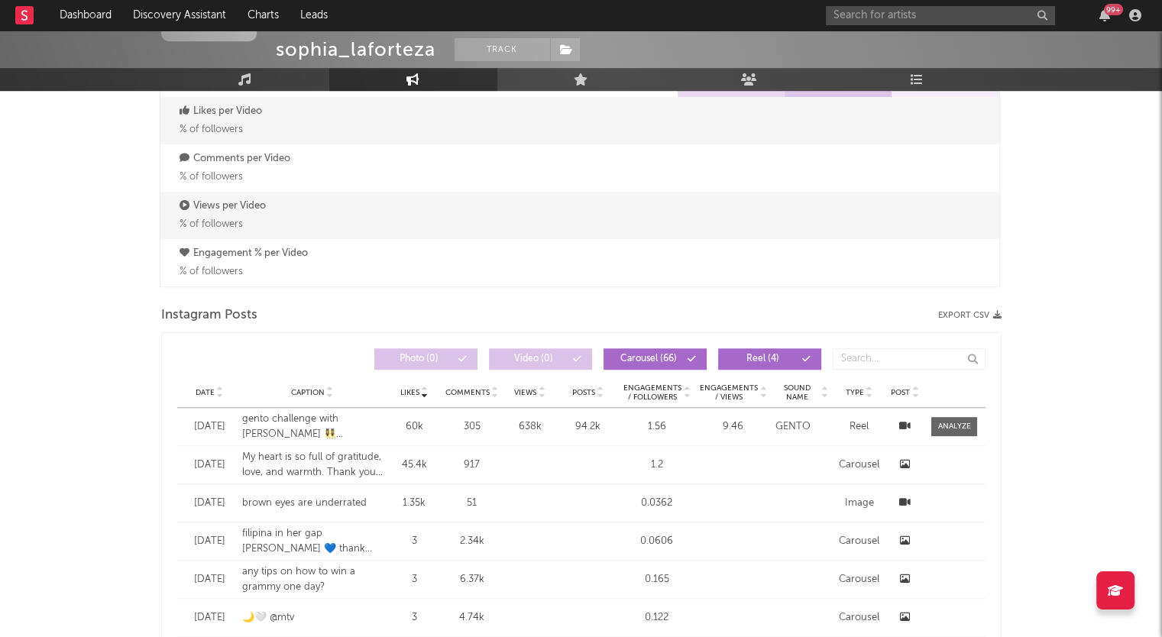
scroll to position [1165, 0]
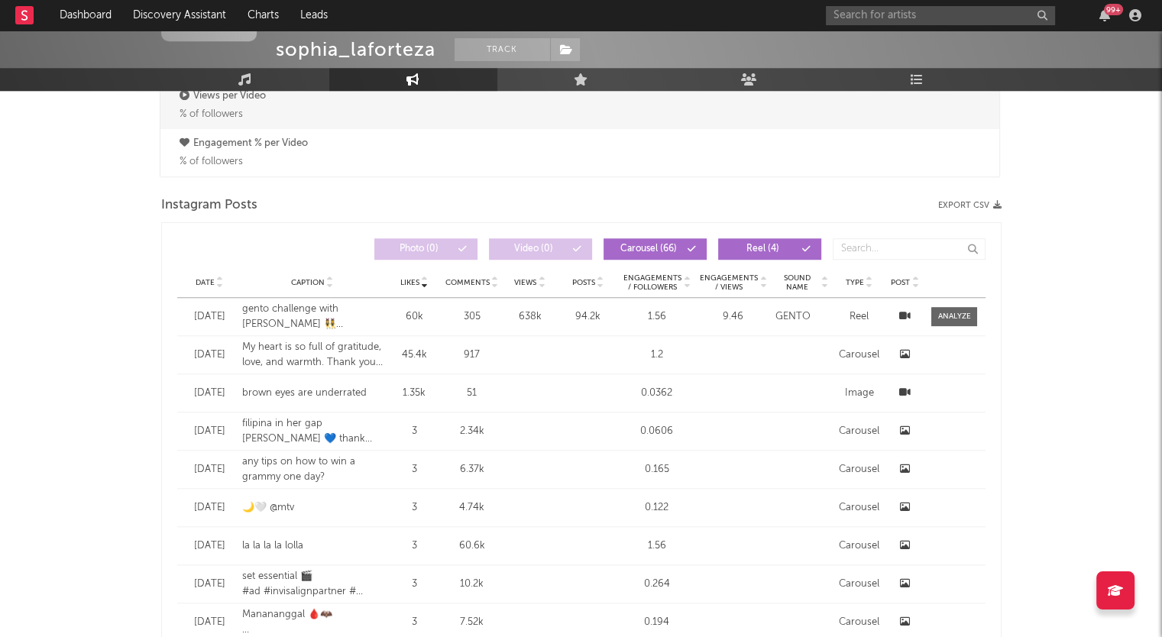
click at [220, 283] on icon at bounding box center [220, 286] width 8 height 6
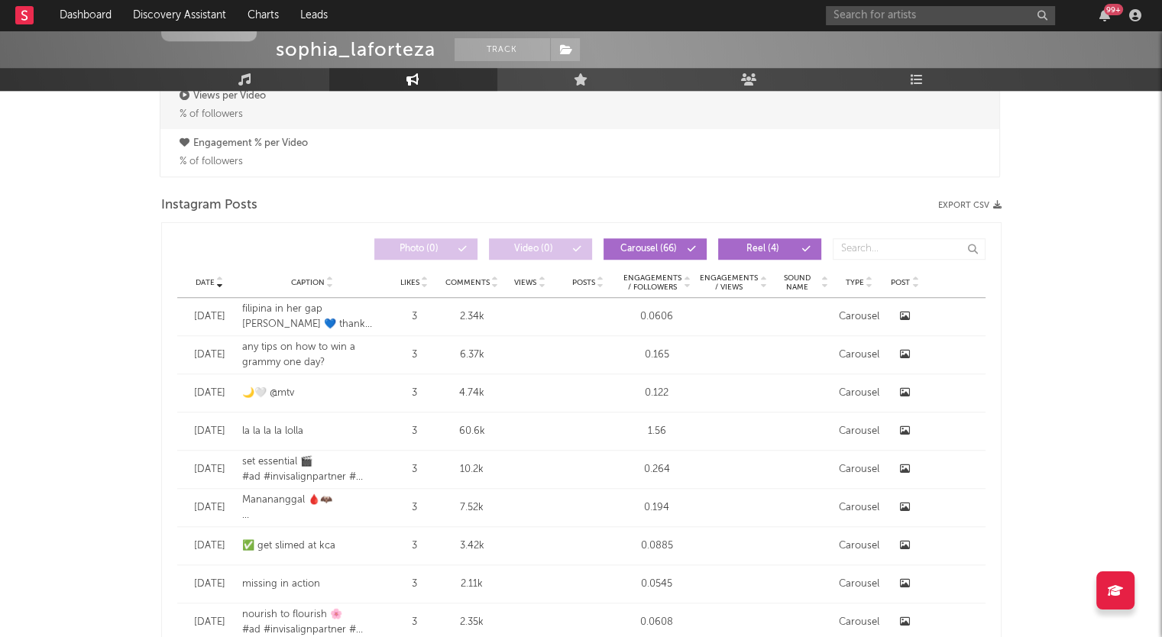
click at [990, 199] on div "Instagram Posts Export CSV" at bounding box center [581, 205] width 840 height 26
click at [990, 205] on button "Export CSV" at bounding box center [969, 205] width 63 height 9
click at [841, 11] on input "text" at bounding box center [940, 15] width 229 height 19
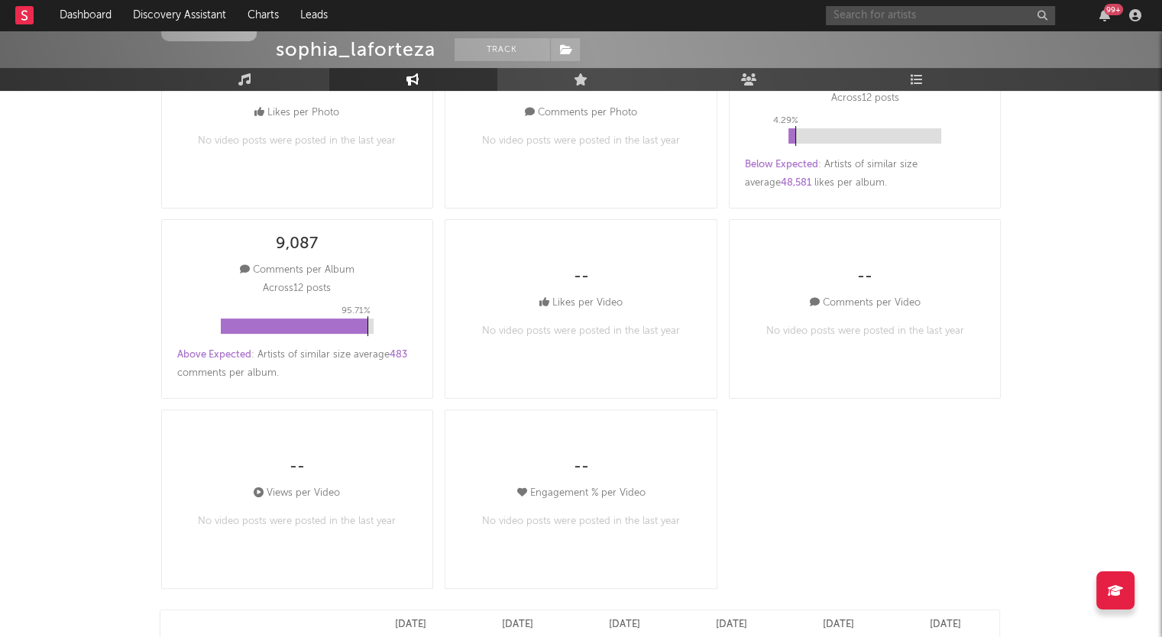
scroll to position [0, 0]
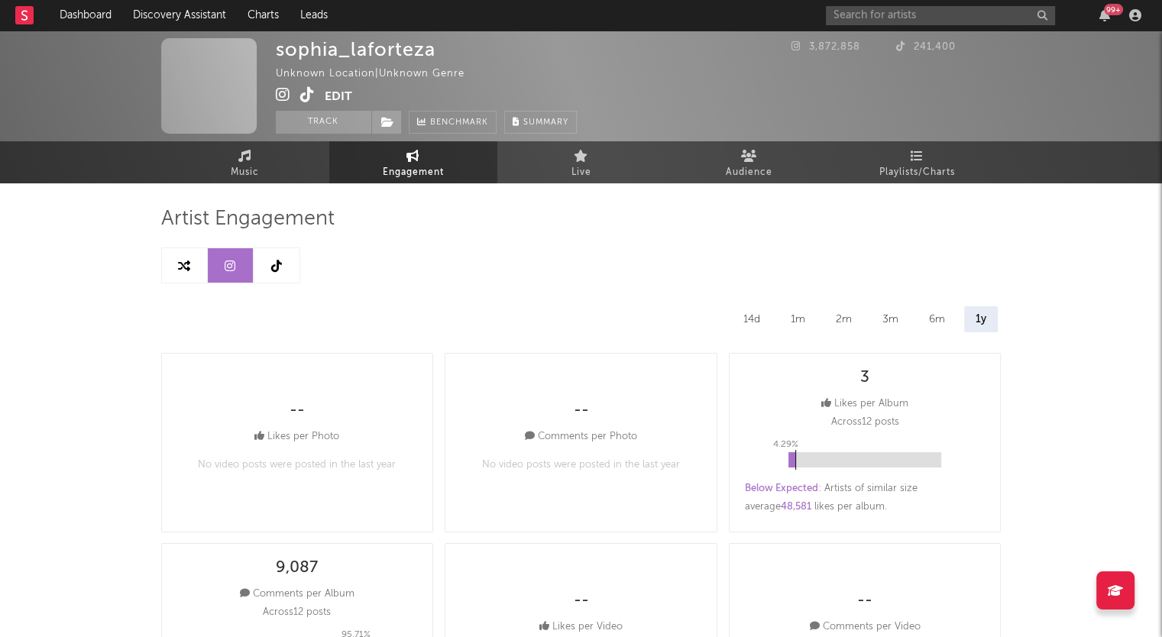
click at [267, 263] on link at bounding box center [277, 265] width 46 height 34
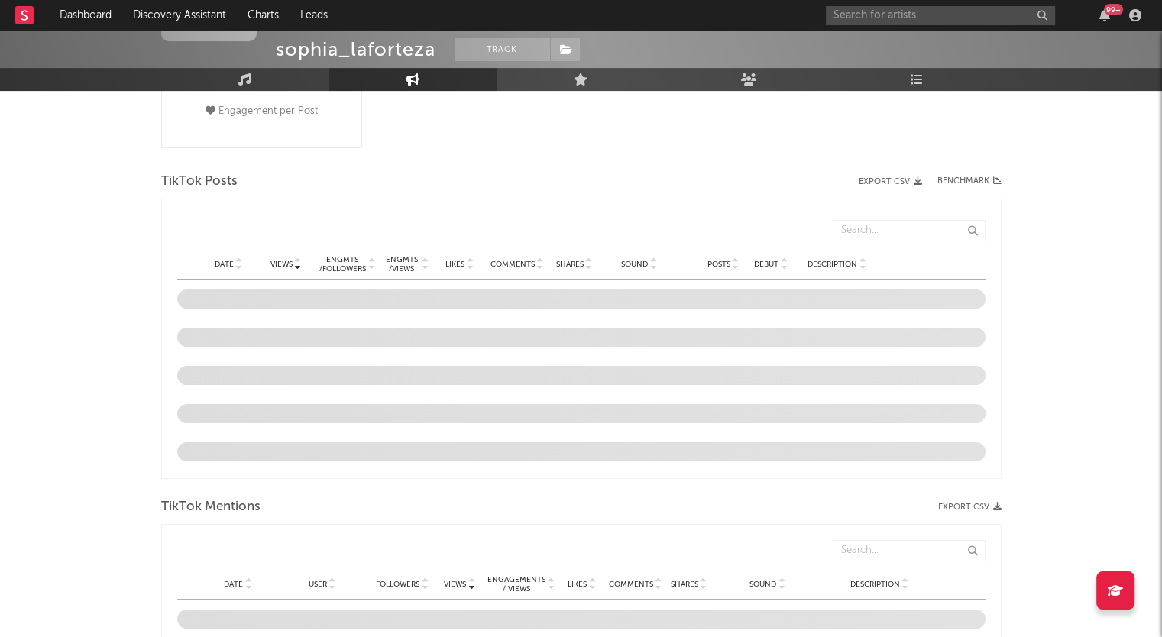
scroll to position [452, 0]
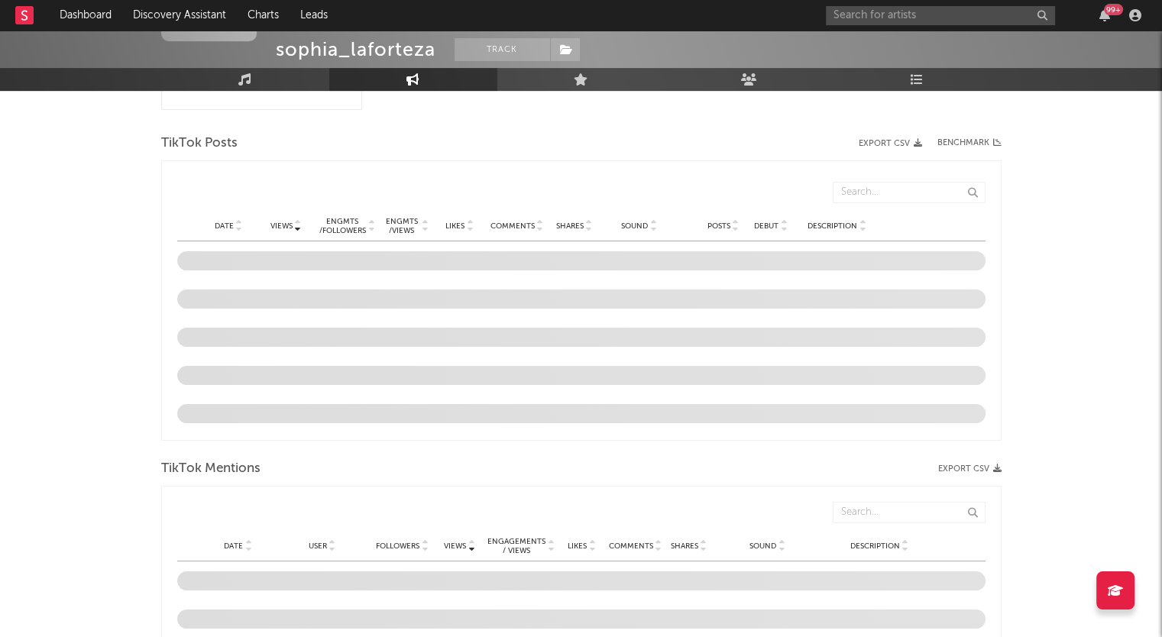
select select "1w"
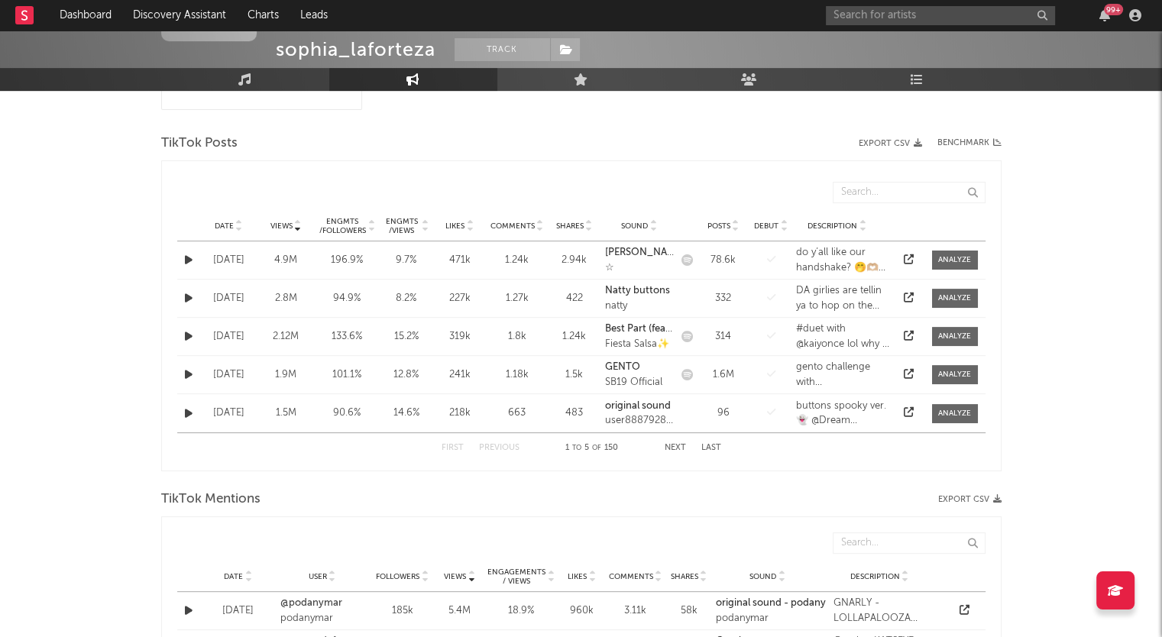
click at [237, 226] on icon at bounding box center [239, 229] width 8 height 6
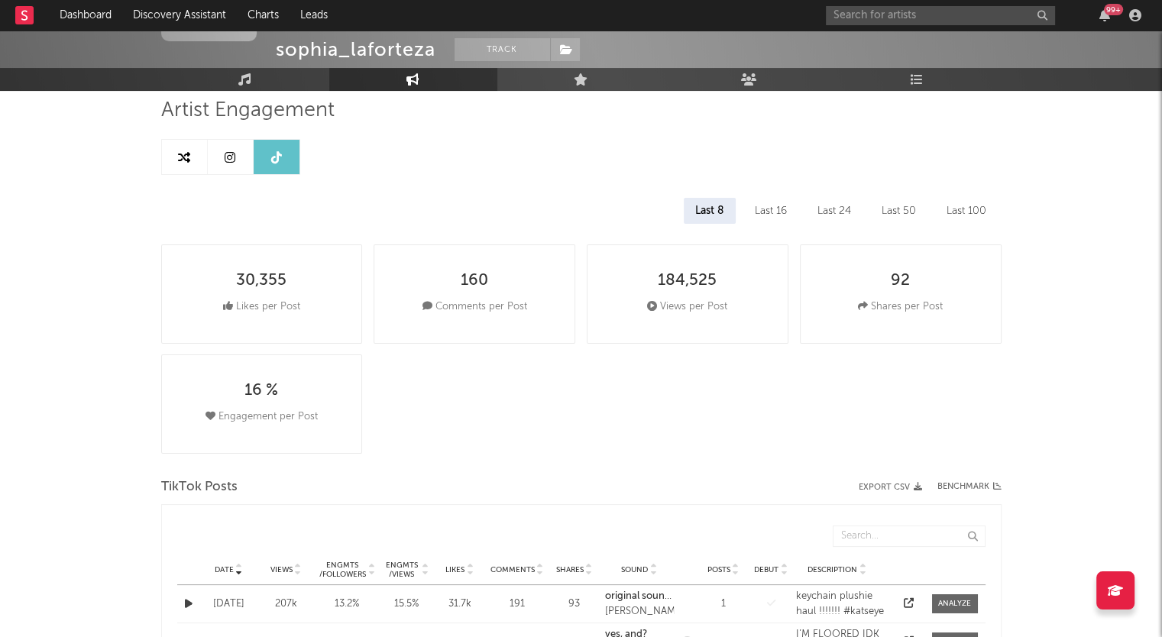
scroll to position [0, 0]
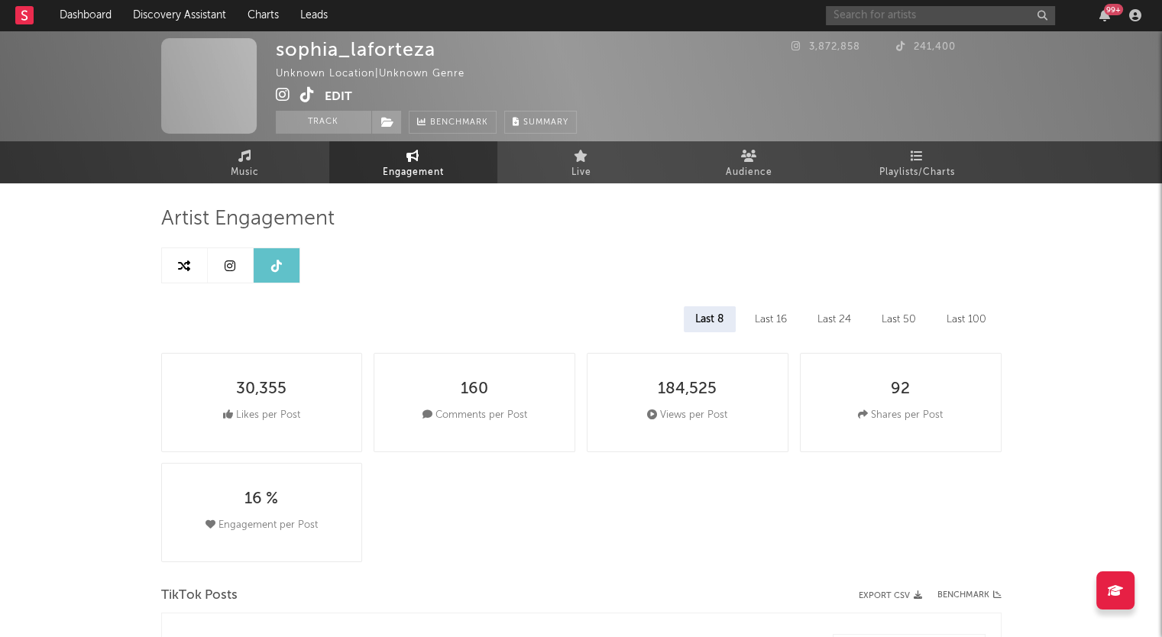
click at [881, 20] on input "text" at bounding box center [940, 15] width 229 height 19
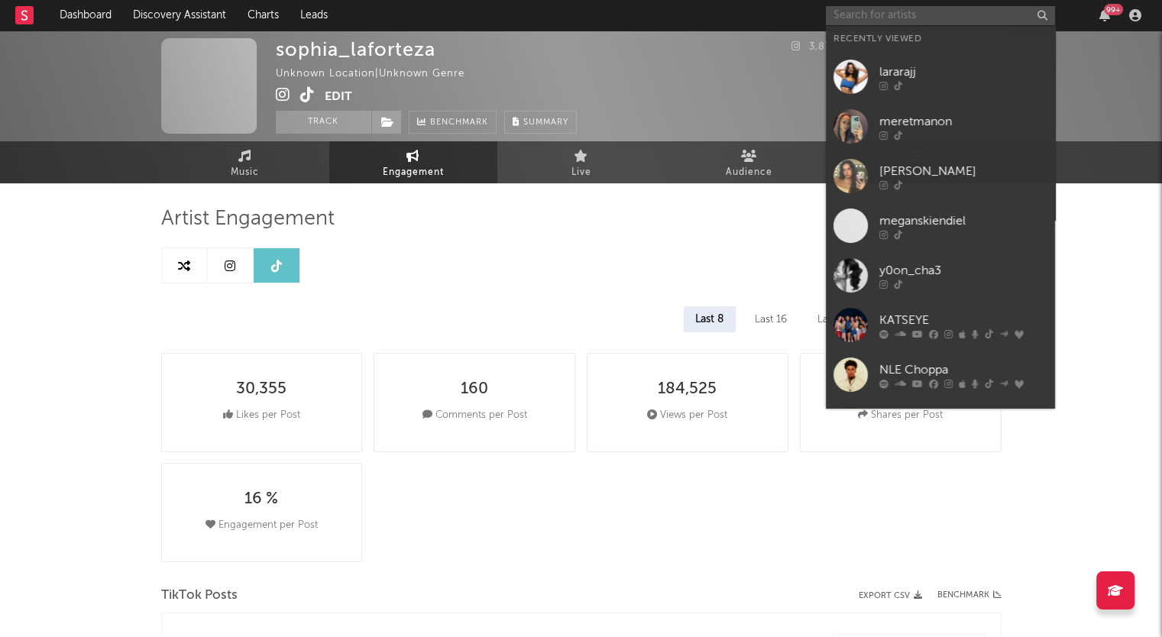
paste input "[PERSON_NAME]"
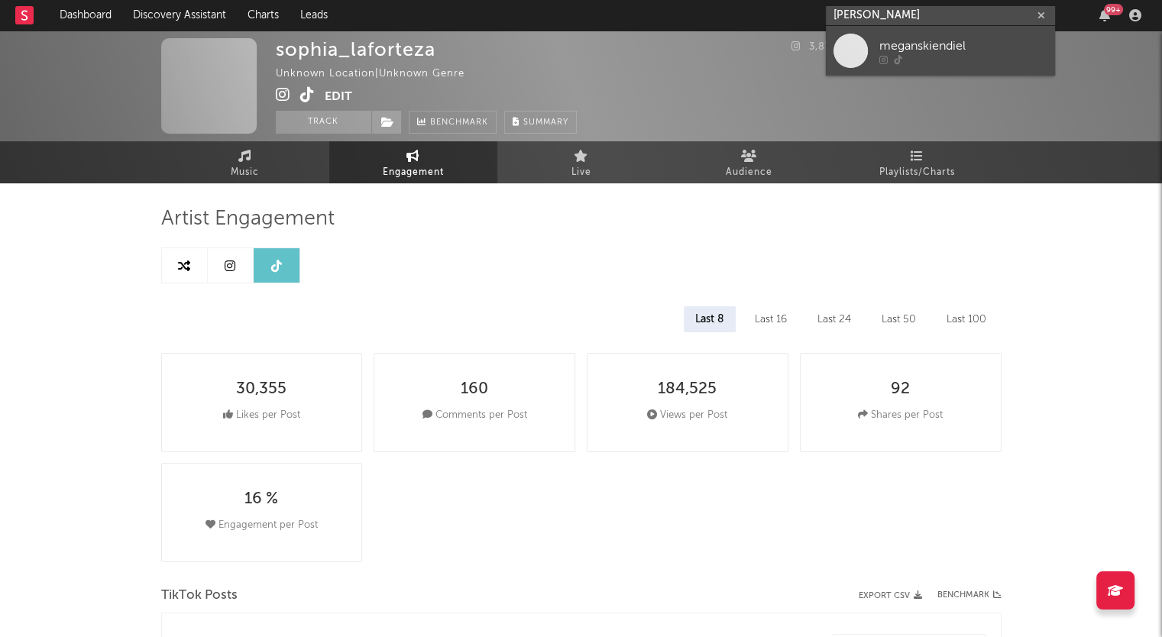
type input "[PERSON_NAME]"
click at [883, 40] on div "meganskiendiel" at bounding box center [963, 46] width 168 height 18
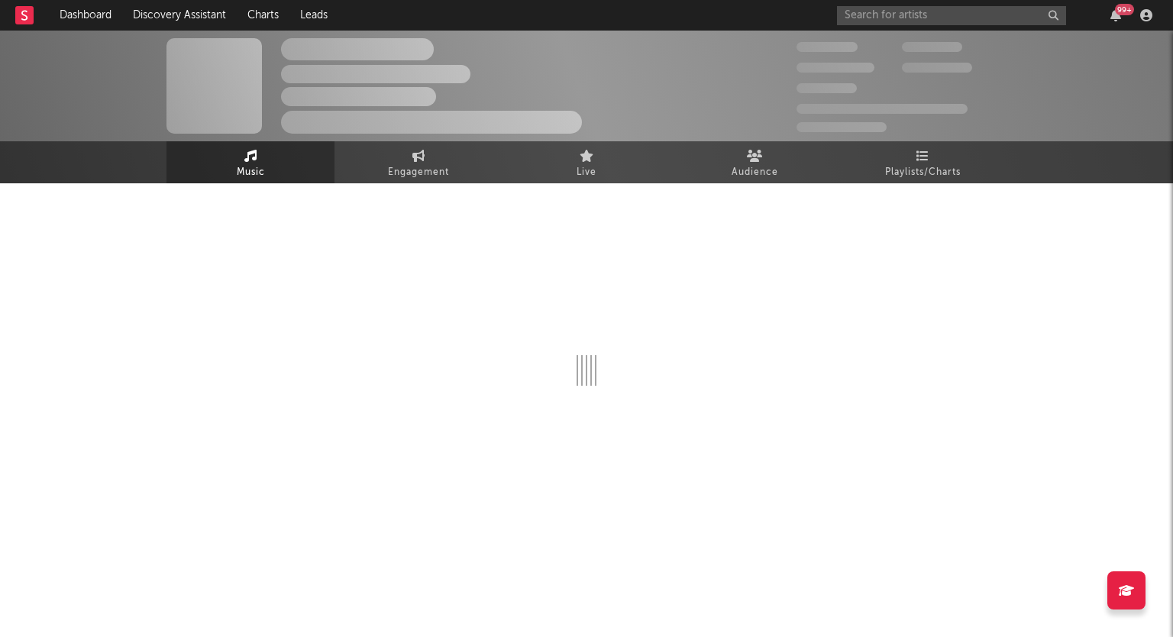
select select "1w"
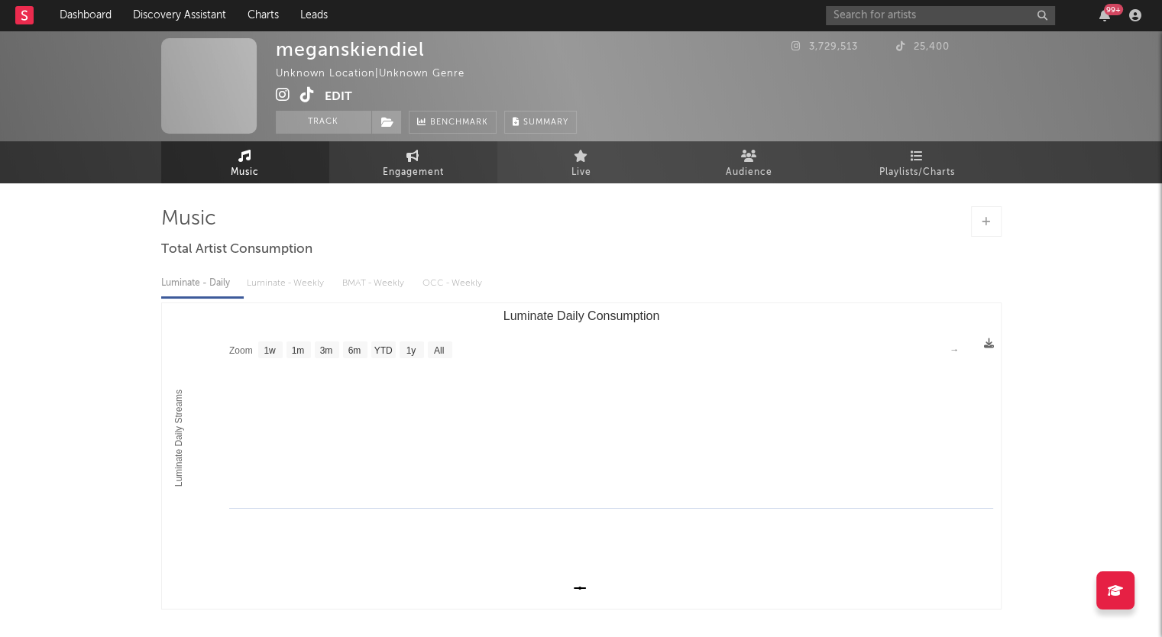
click at [398, 175] on span "Engagement" at bounding box center [413, 172] width 61 height 18
select select "1w"
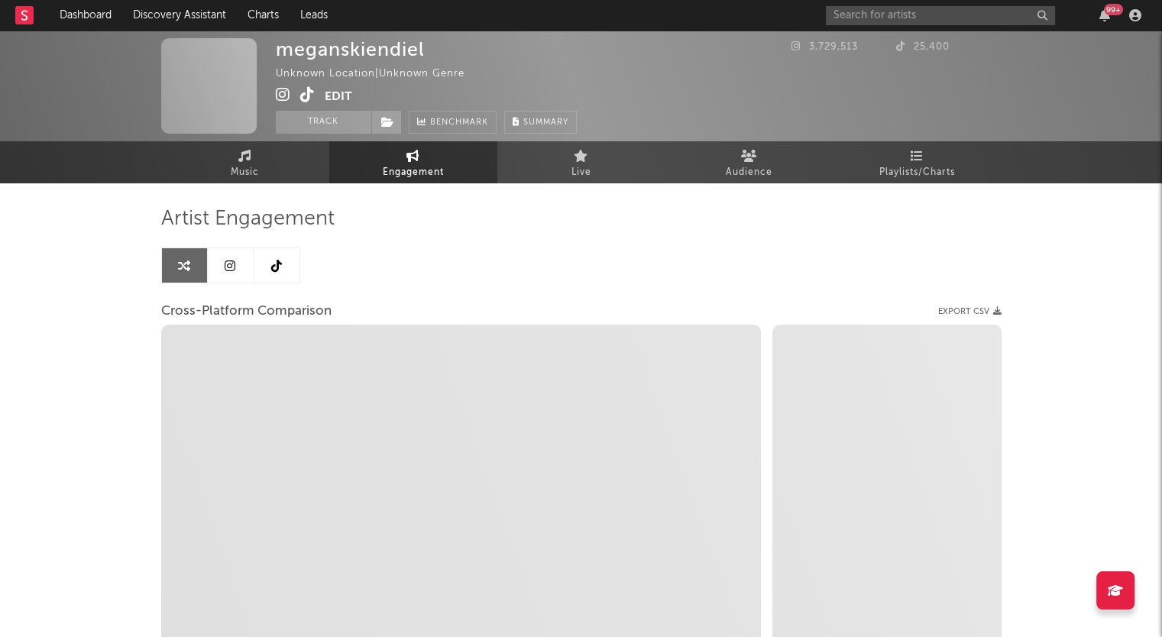
select select "1m"
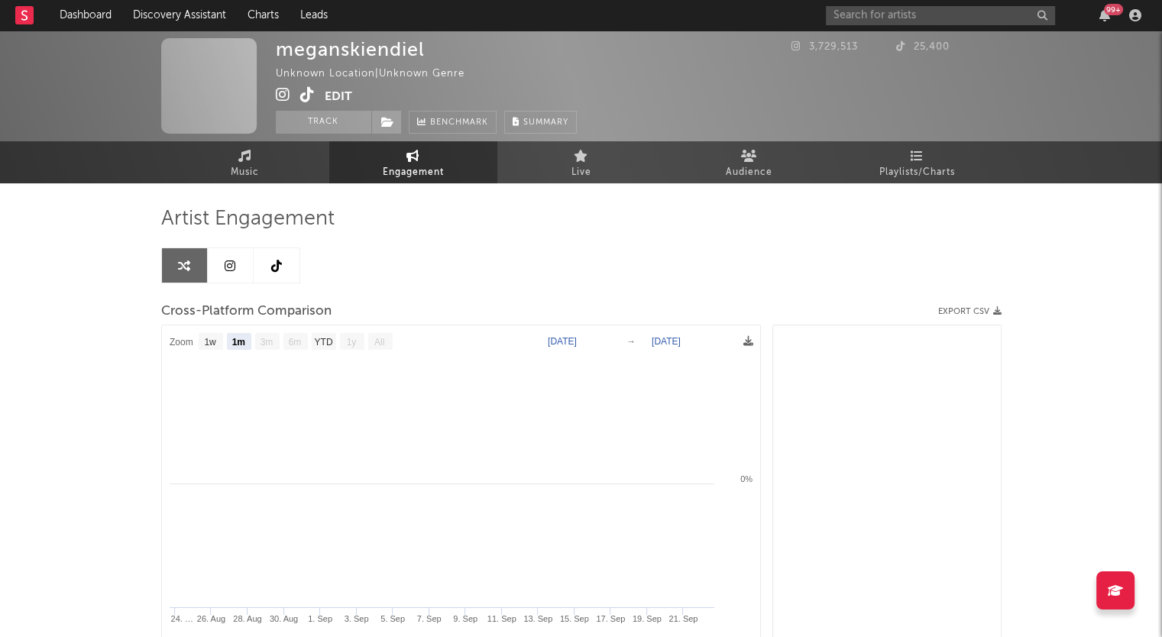
click at [229, 260] on icon at bounding box center [230, 266] width 11 height 12
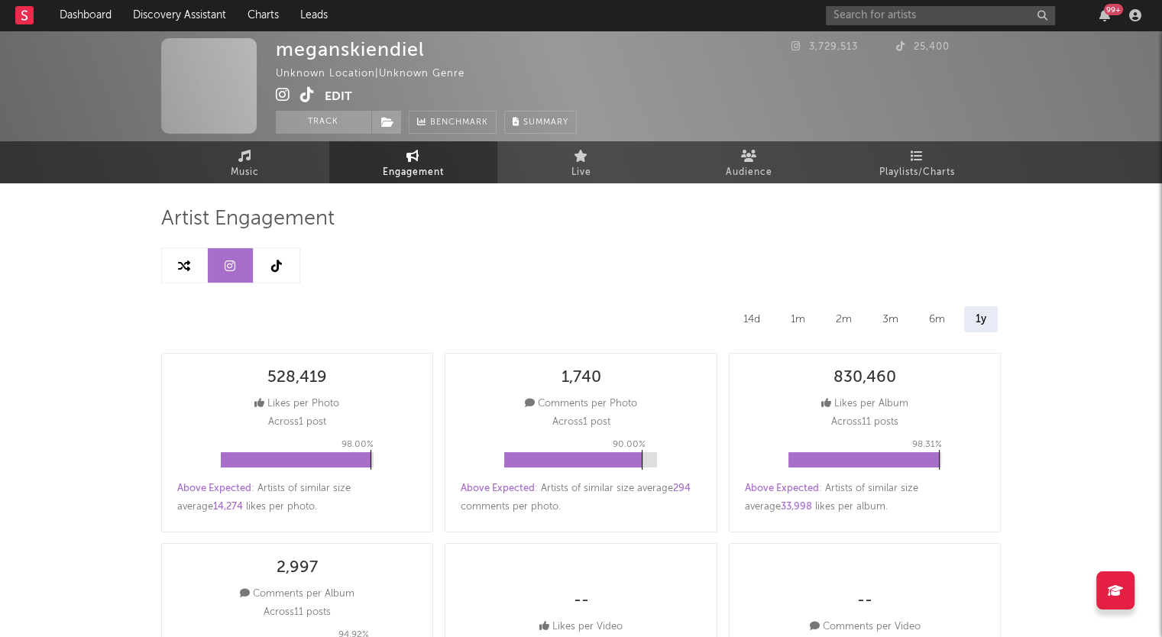
select select "1w"
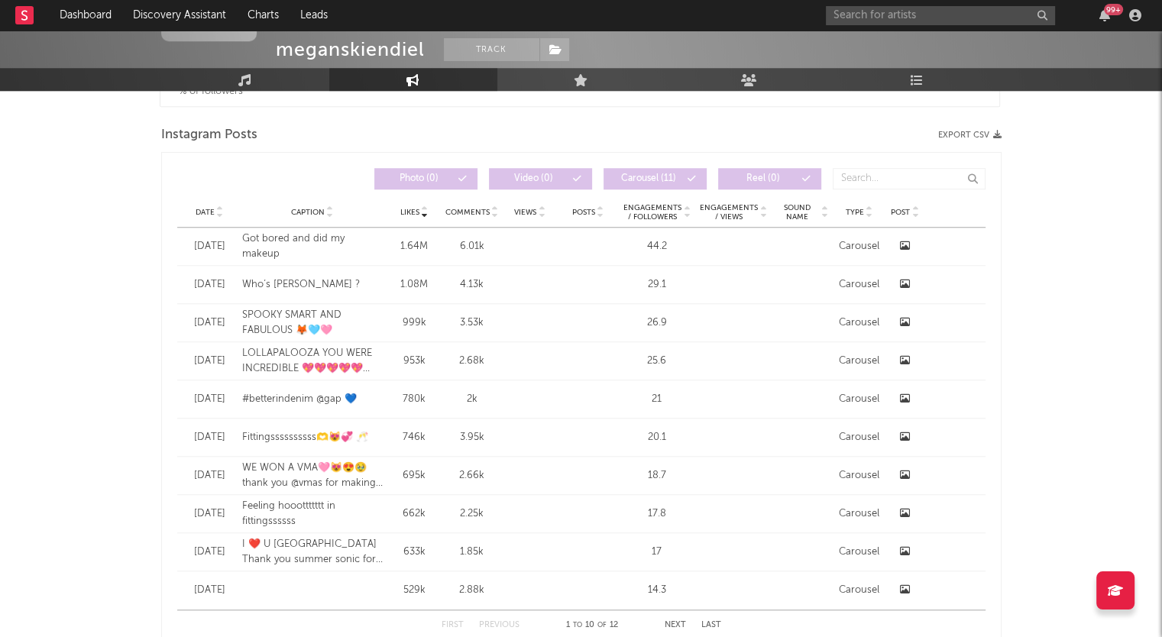
scroll to position [1236, 0]
click at [217, 214] on icon at bounding box center [220, 215] width 8 height 6
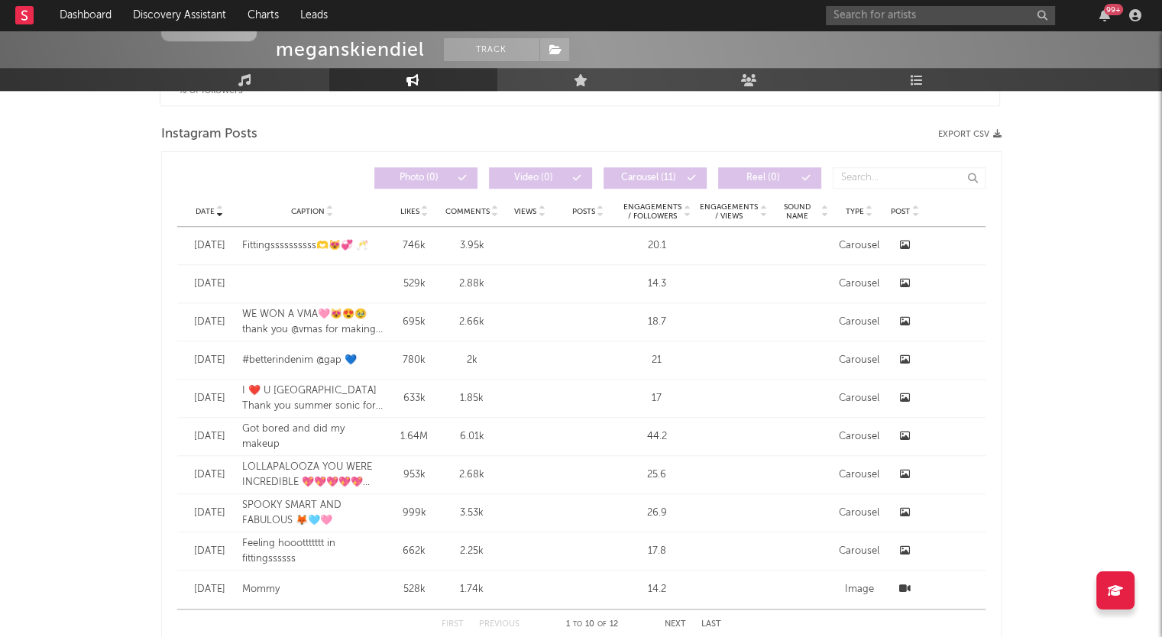
click at [217, 214] on icon at bounding box center [220, 215] width 8 height 6
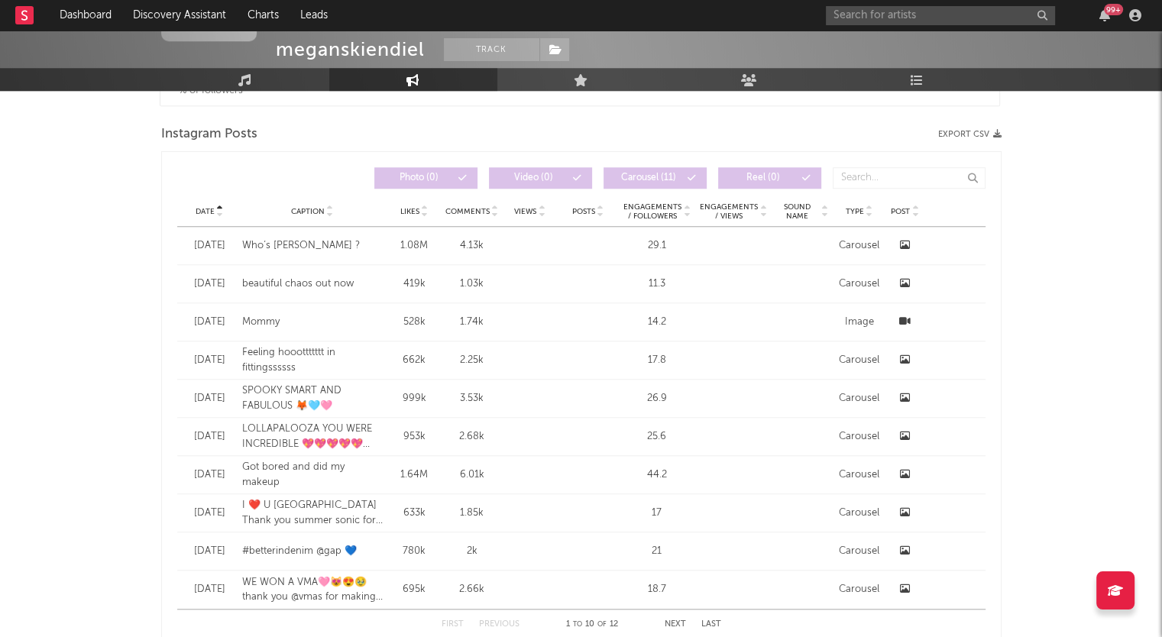
click at [217, 214] on icon at bounding box center [220, 215] width 8 height 6
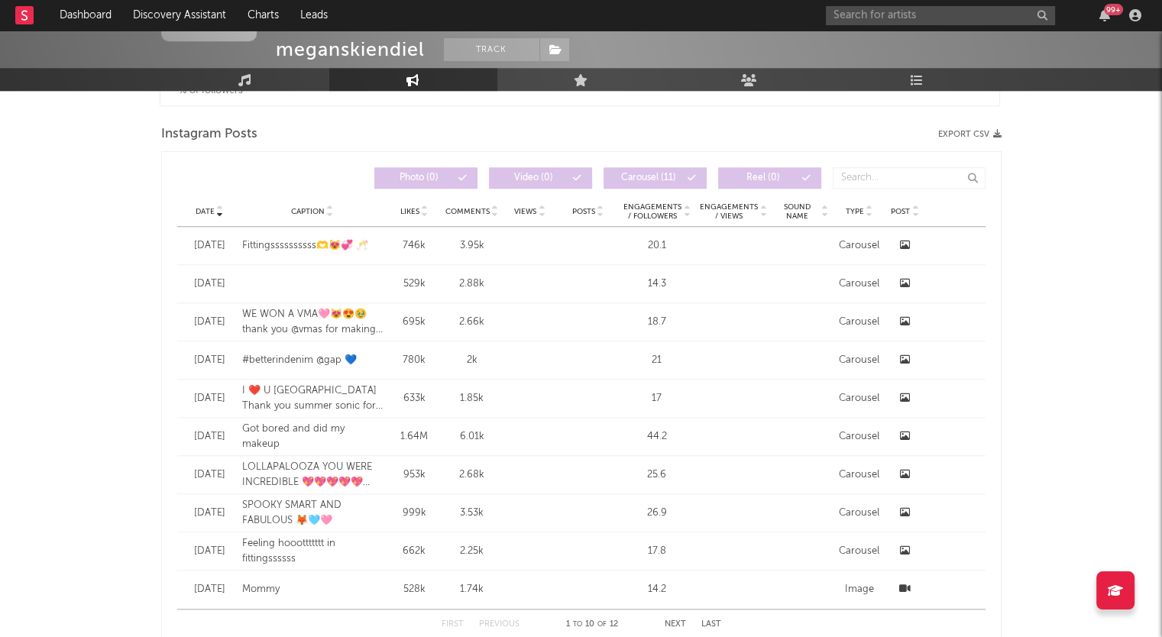
click at [993, 130] on icon "button" at bounding box center [997, 134] width 8 height 8
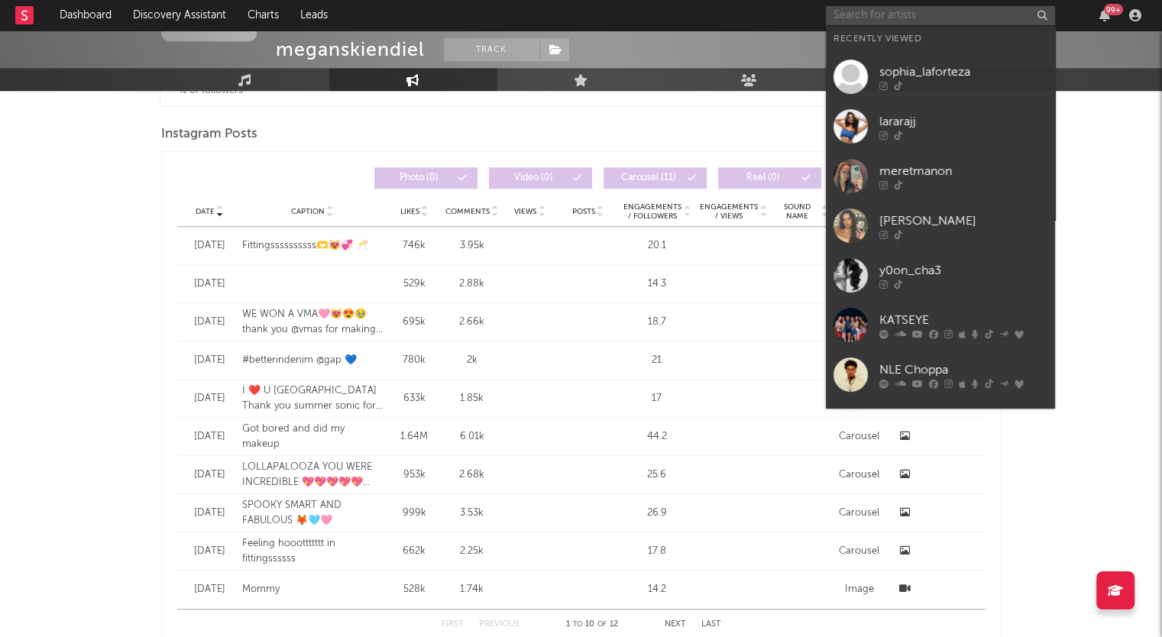
click at [842, 14] on input "text" at bounding box center [940, 15] width 229 height 19
paste input "[PERSON_NAME]"
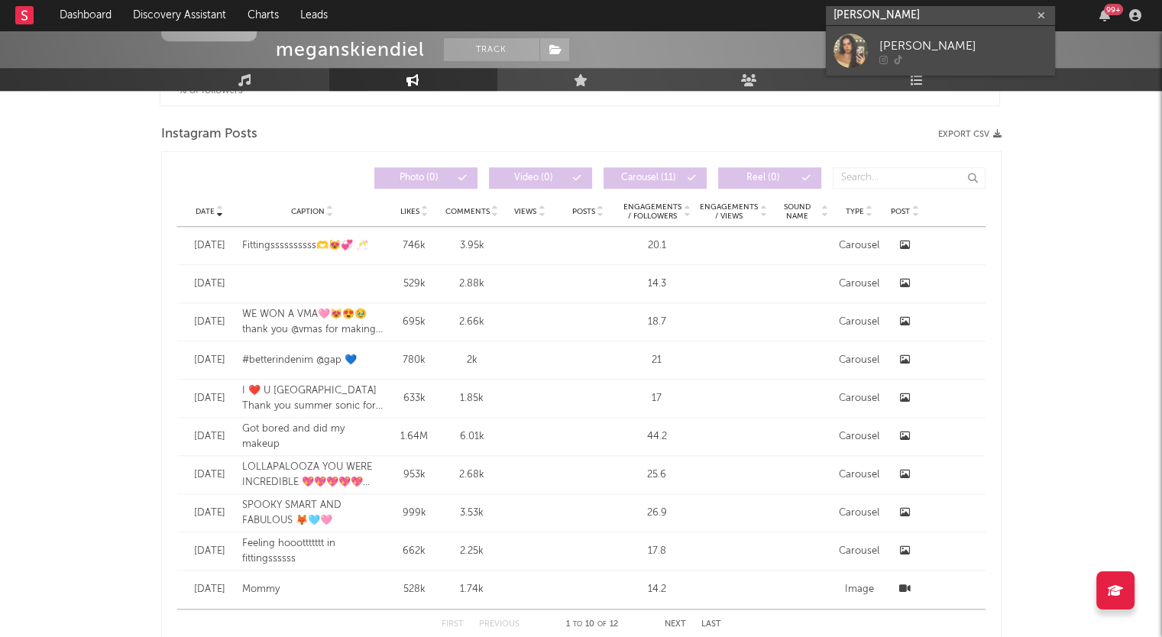
type input "[PERSON_NAME]"
click at [938, 46] on div "[PERSON_NAME]" at bounding box center [963, 46] width 168 height 18
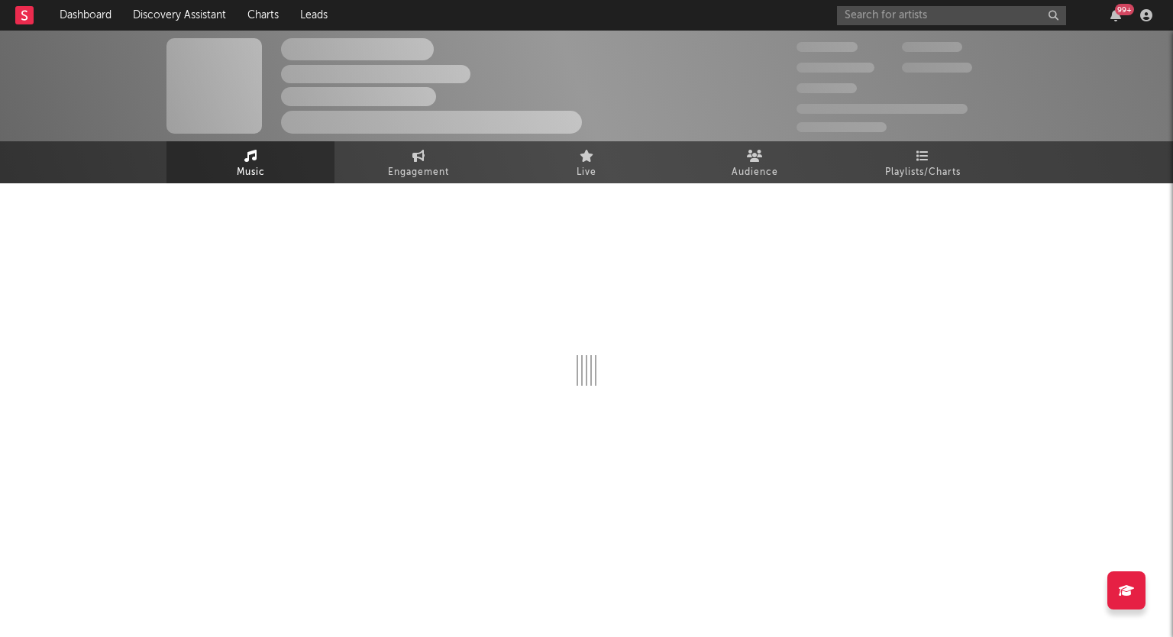
select select "1w"
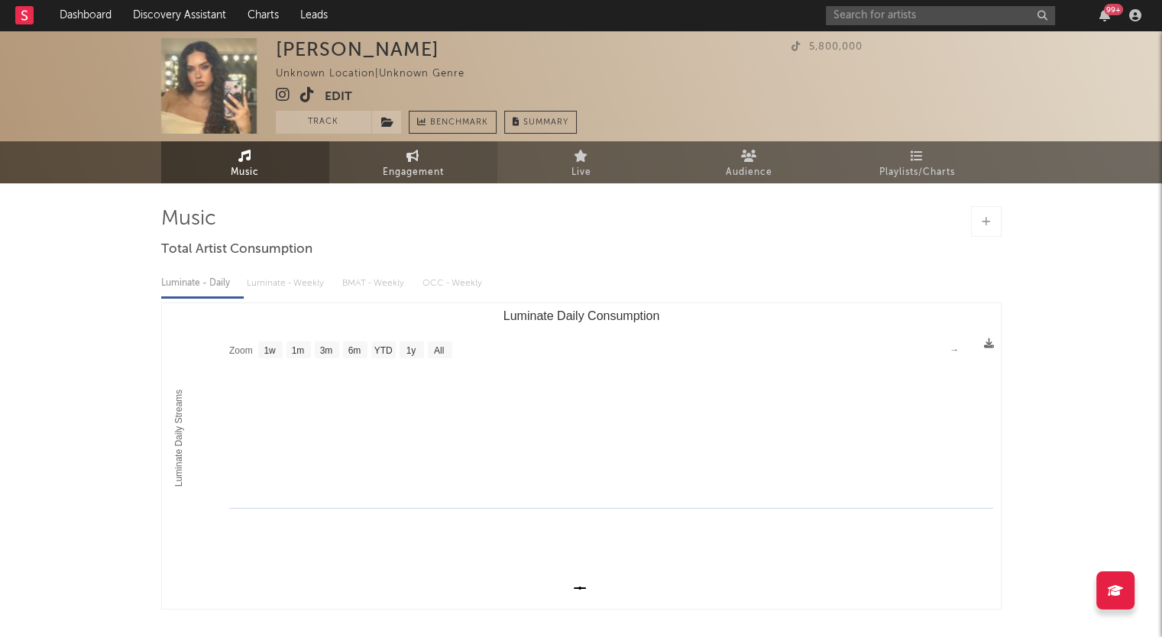
click at [405, 173] on span "Engagement" at bounding box center [413, 172] width 61 height 18
select select "1w"
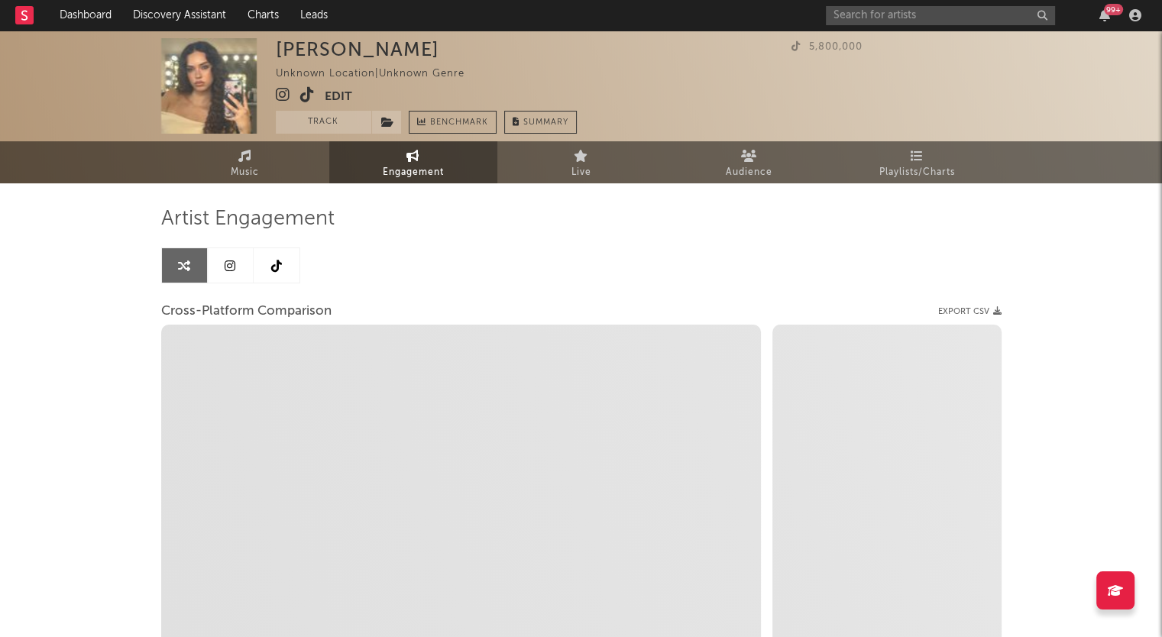
select select "1m"
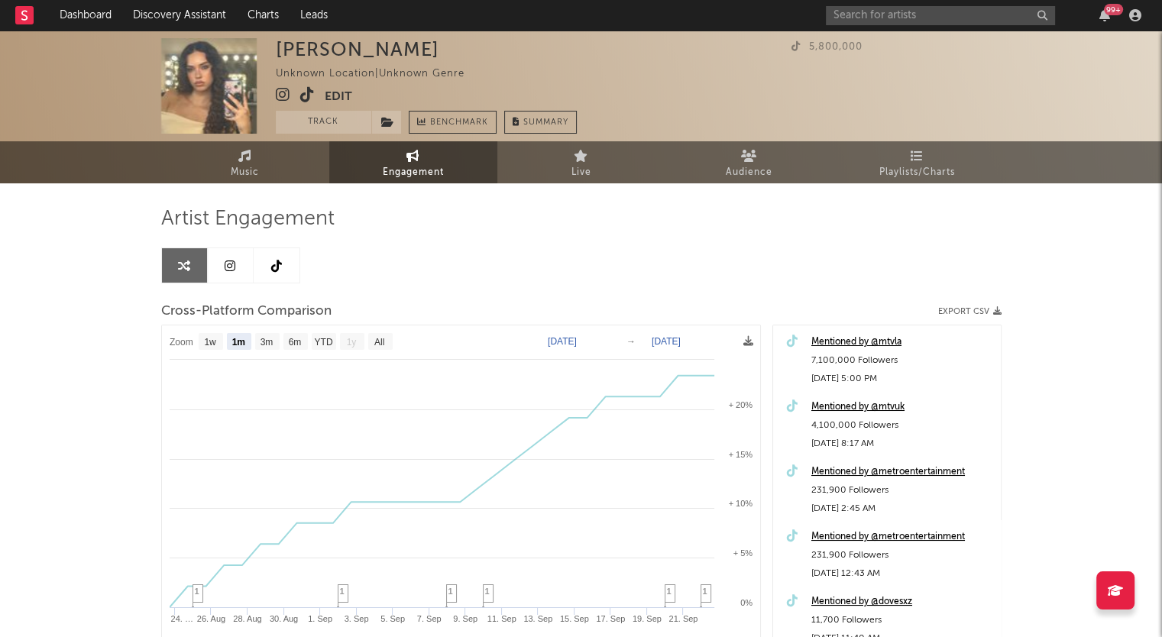
click at [238, 258] on link at bounding box center [231, 265] width 46 height 34
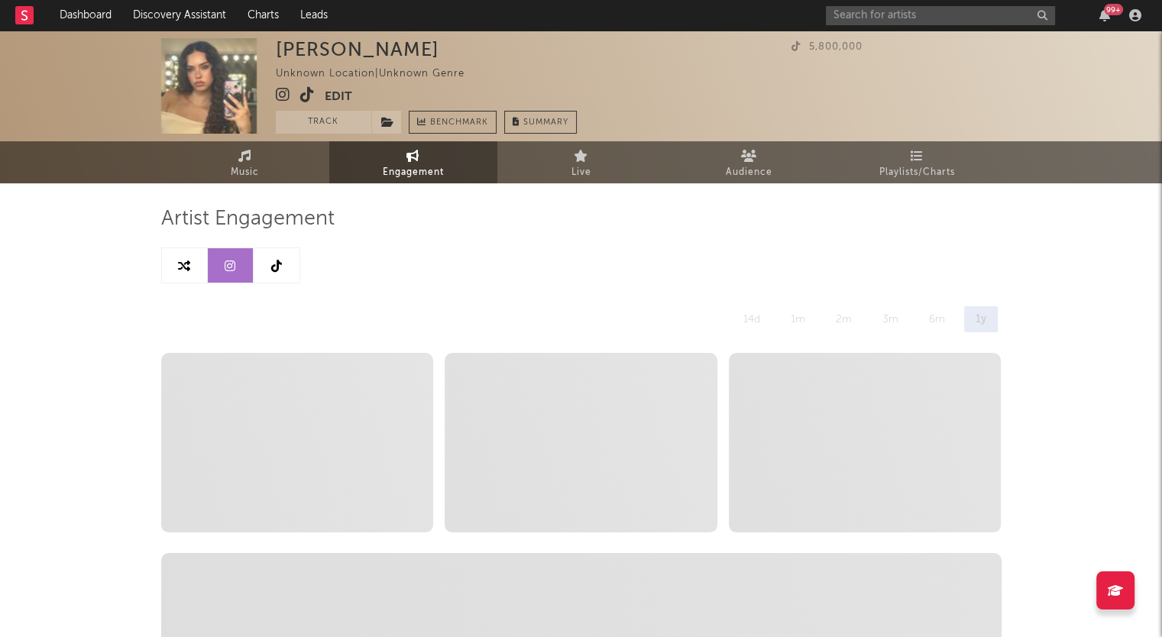
select select "1w"
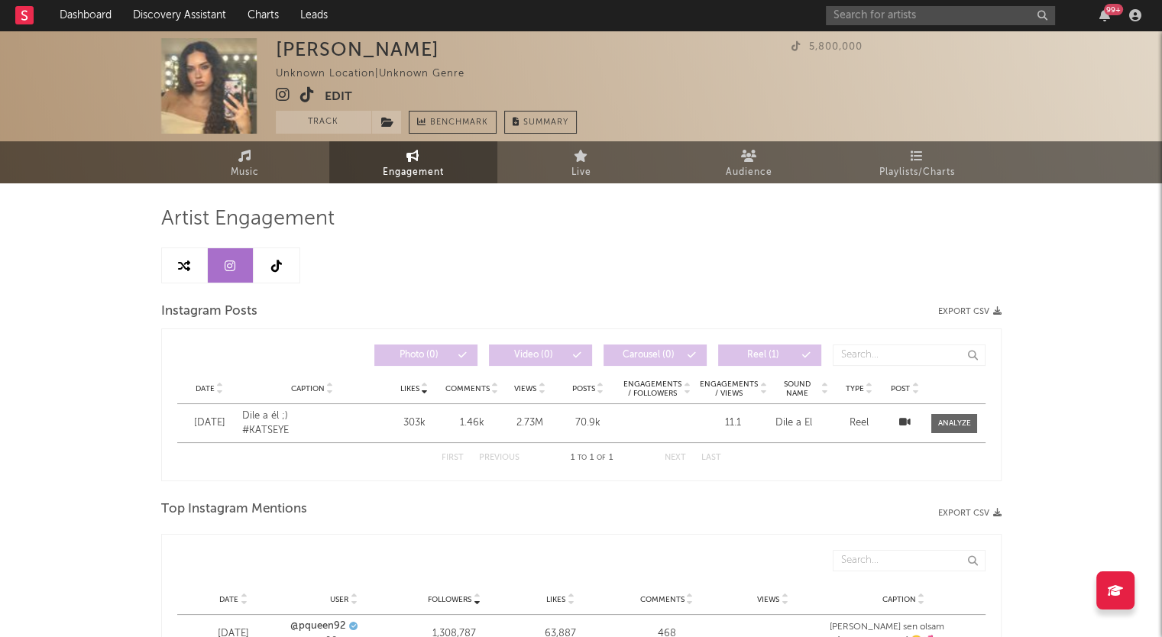
click at [280, 263] on icon at bounding box center [276, 266] width 11 height 12
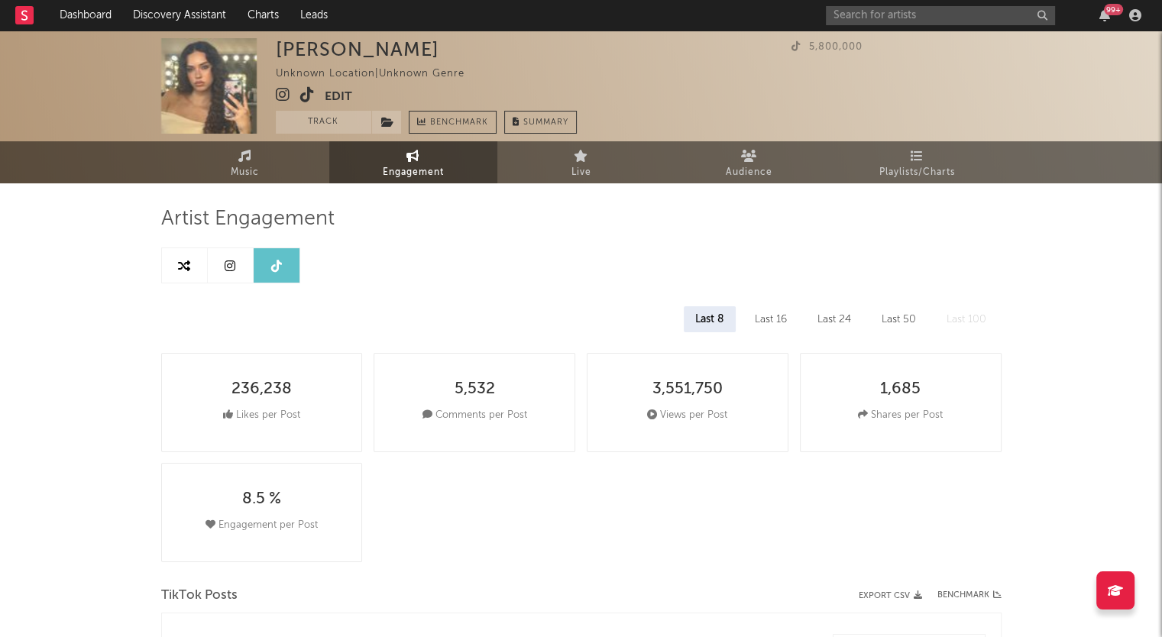
select select "1w"
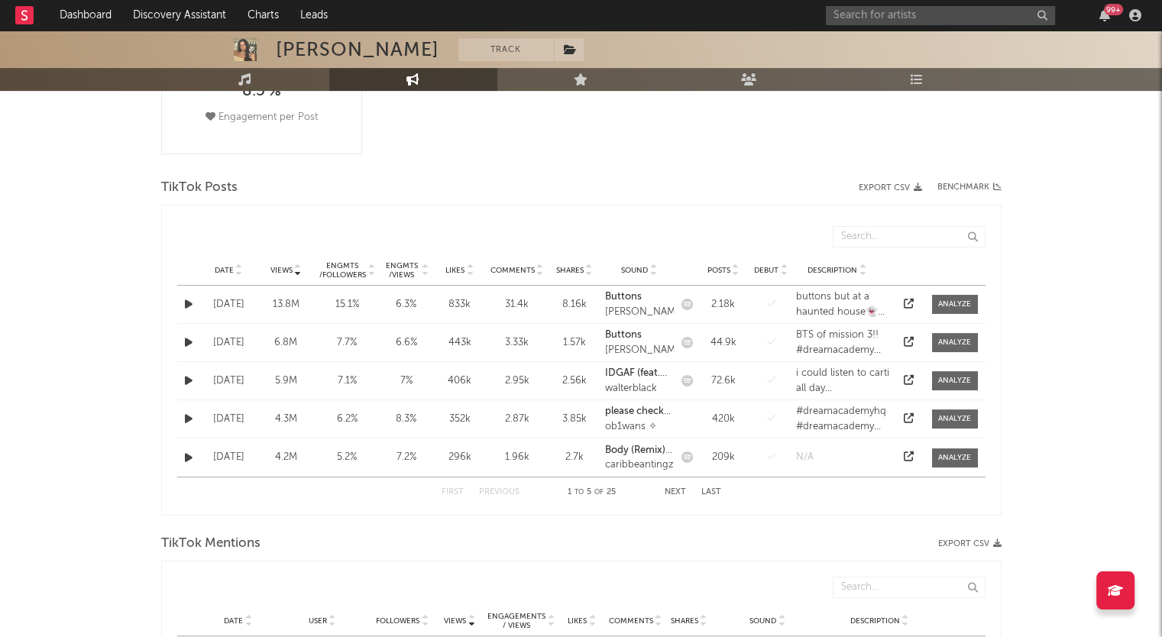
scroll to position [406, 0]
click at [236, 273] on icon at bounding box center [239, 275] width 8 height 6
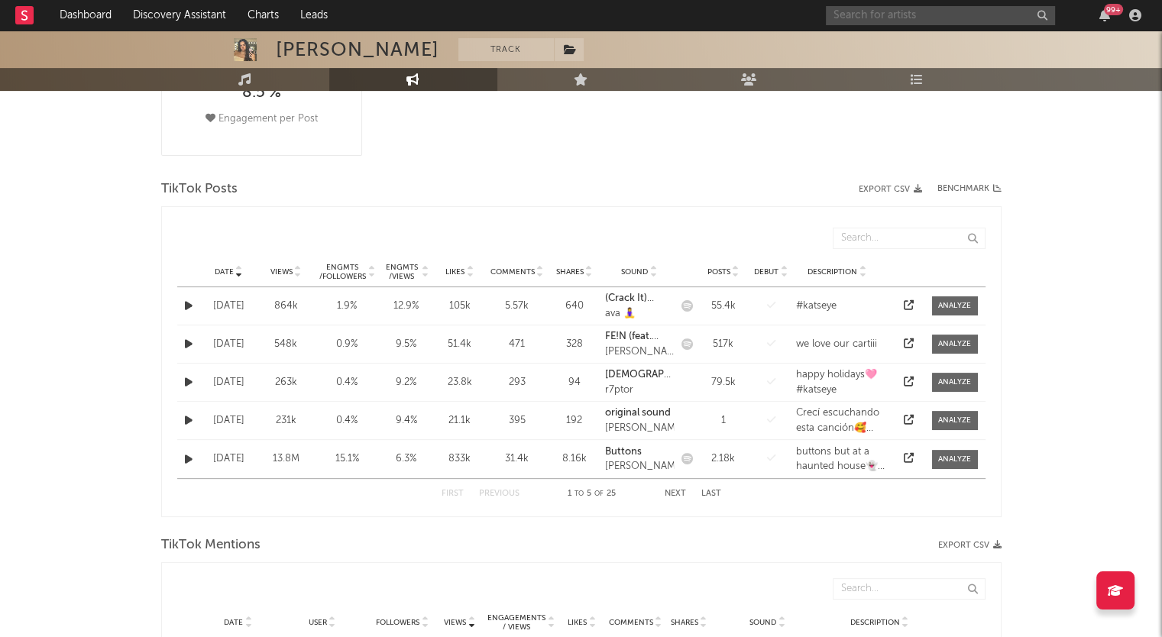
click at [929, 16] on input "text" at bounding box center [940, 15] width 229 height 19
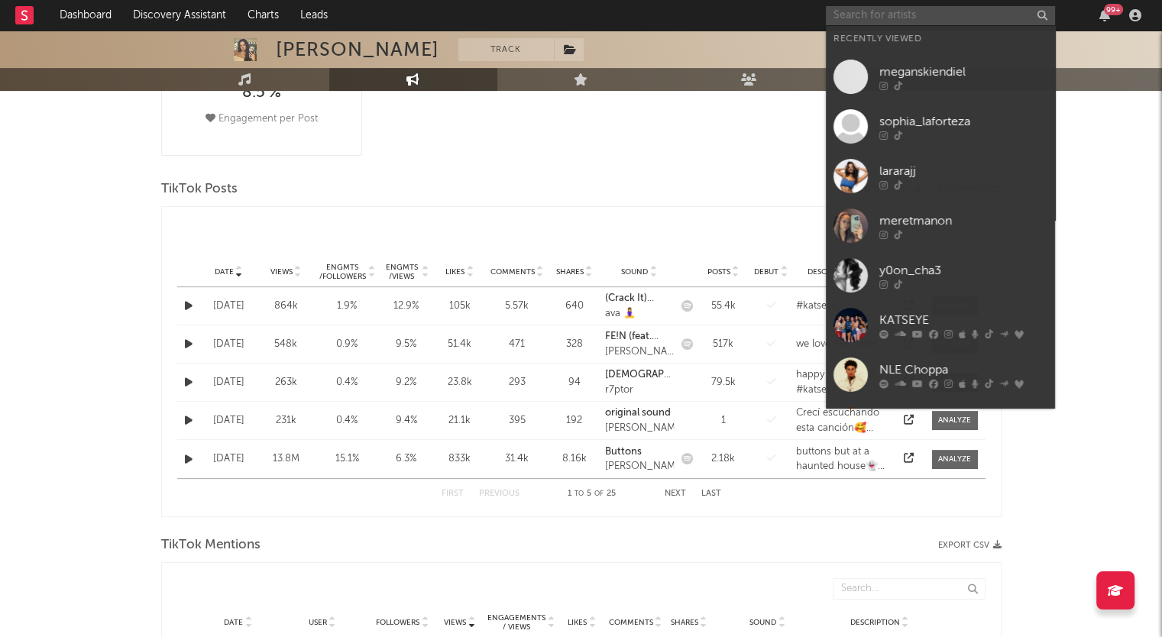
paste input "Yoochae"
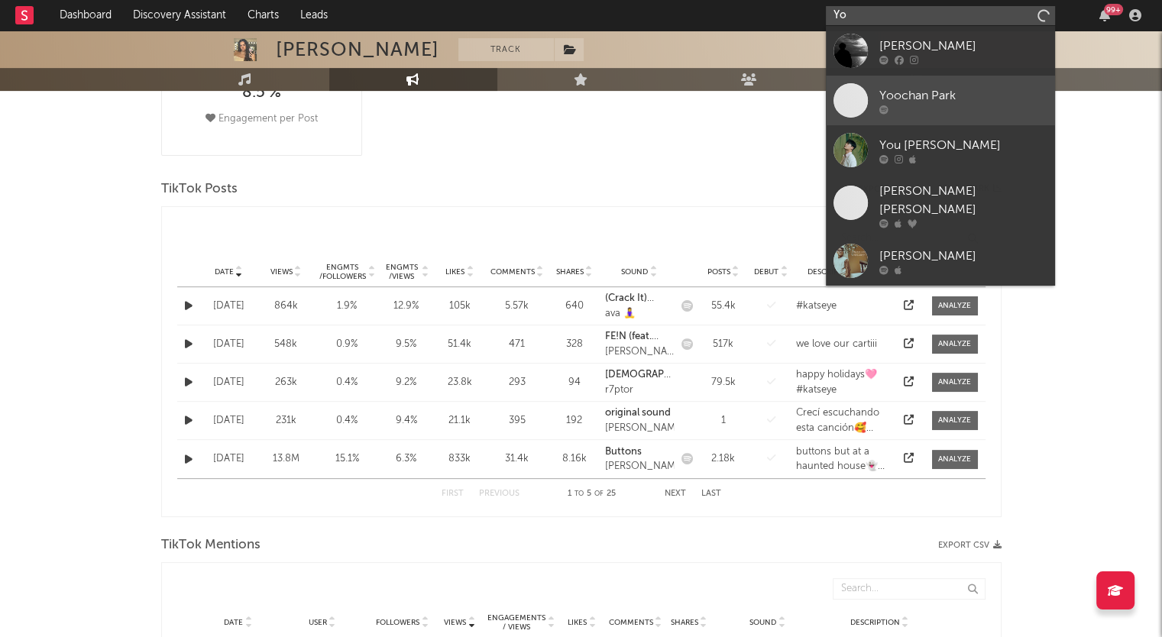
type input "Y"
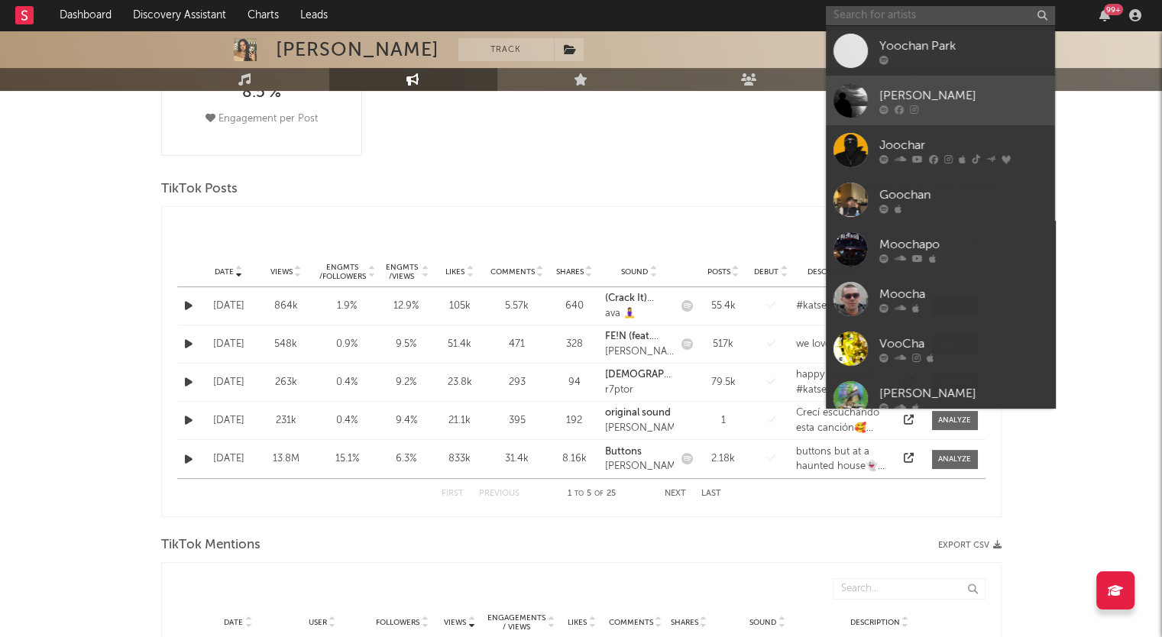
paste input "y0on_cha3"
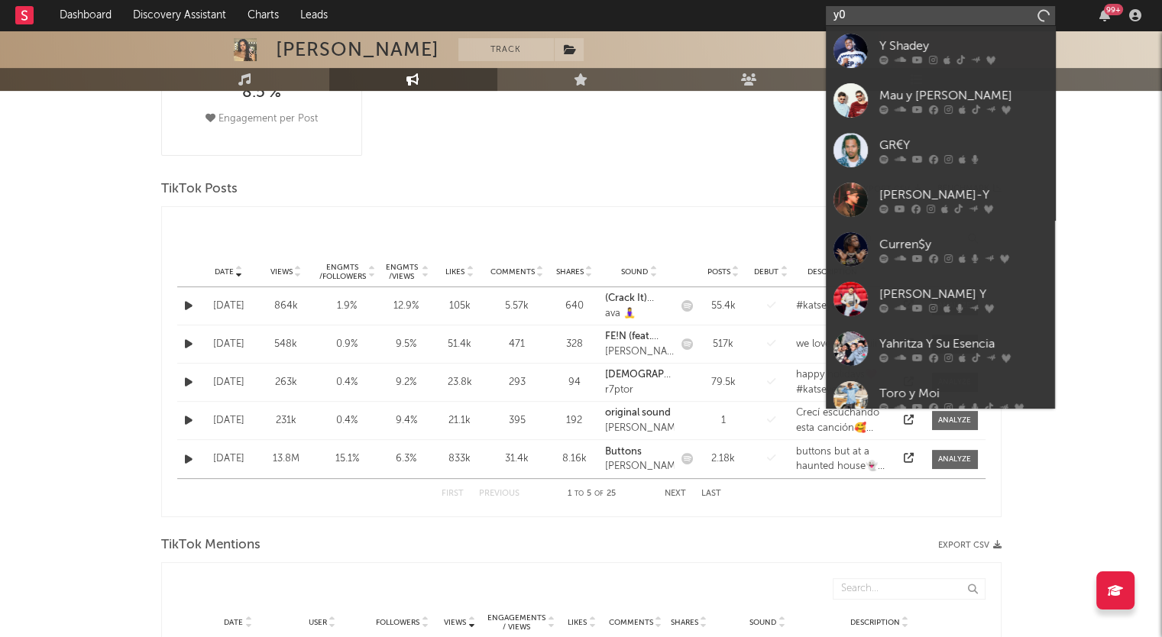
type input "y"
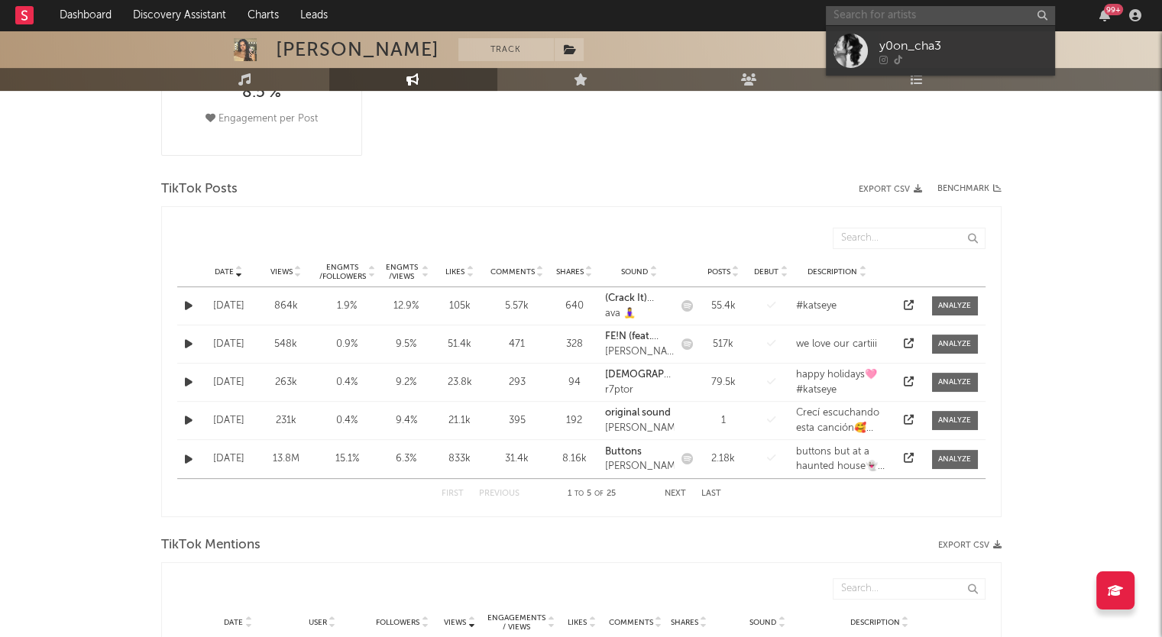
paste input "[URL][DOMAIN_NAME]"
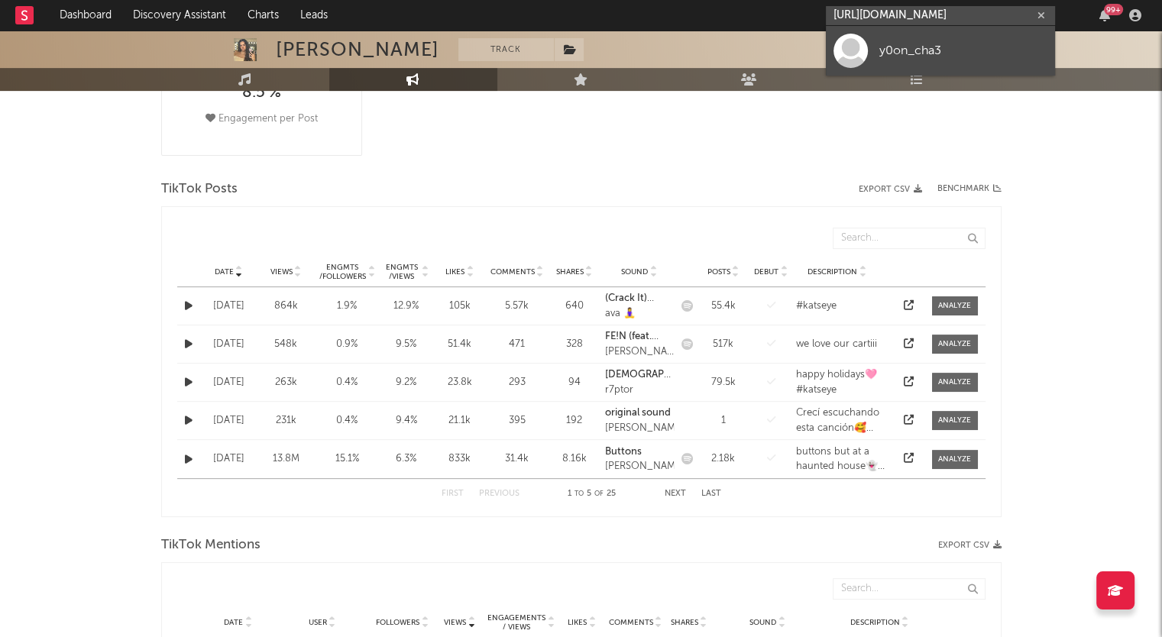
type input "y0on_cha3"
click at [899, 47] on div "y0on_cha3" at bounding box center [963, 46] width 168 height 18
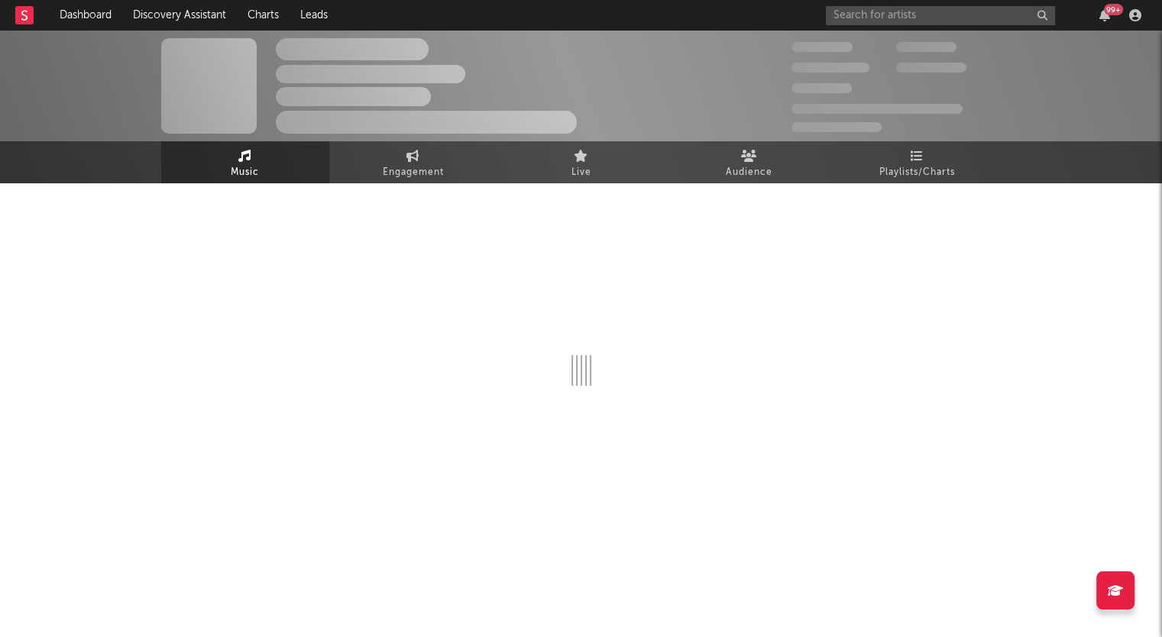
select select "1w"
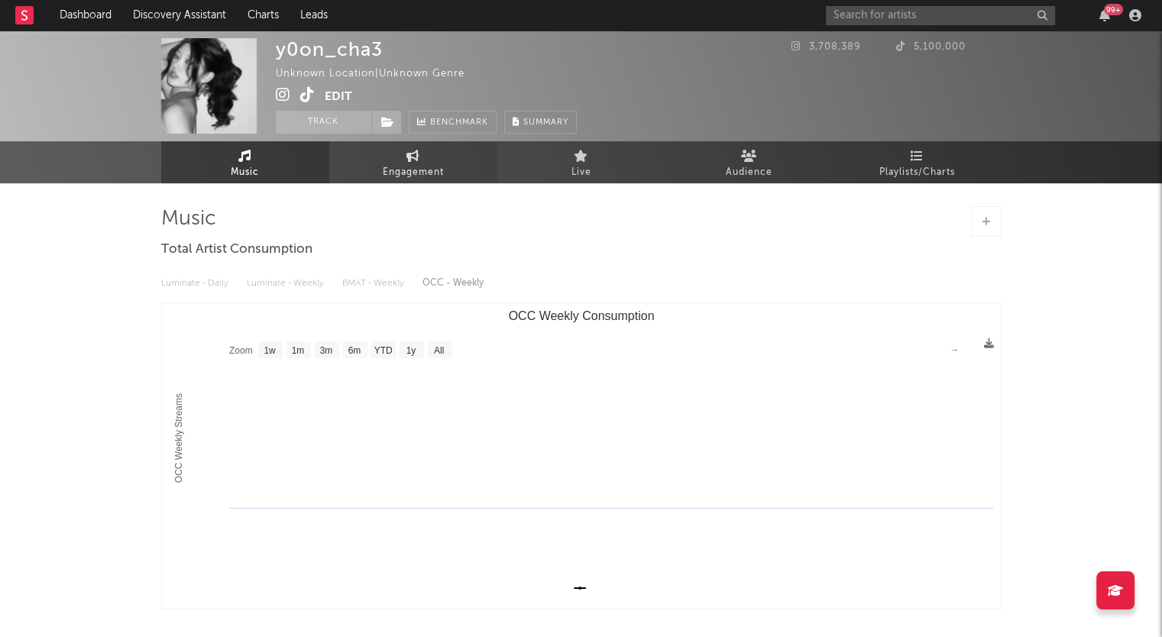
click at [397, 161] on link "Engagement" at bounding box center [413, 162] width 168 height 42
select select "1w"
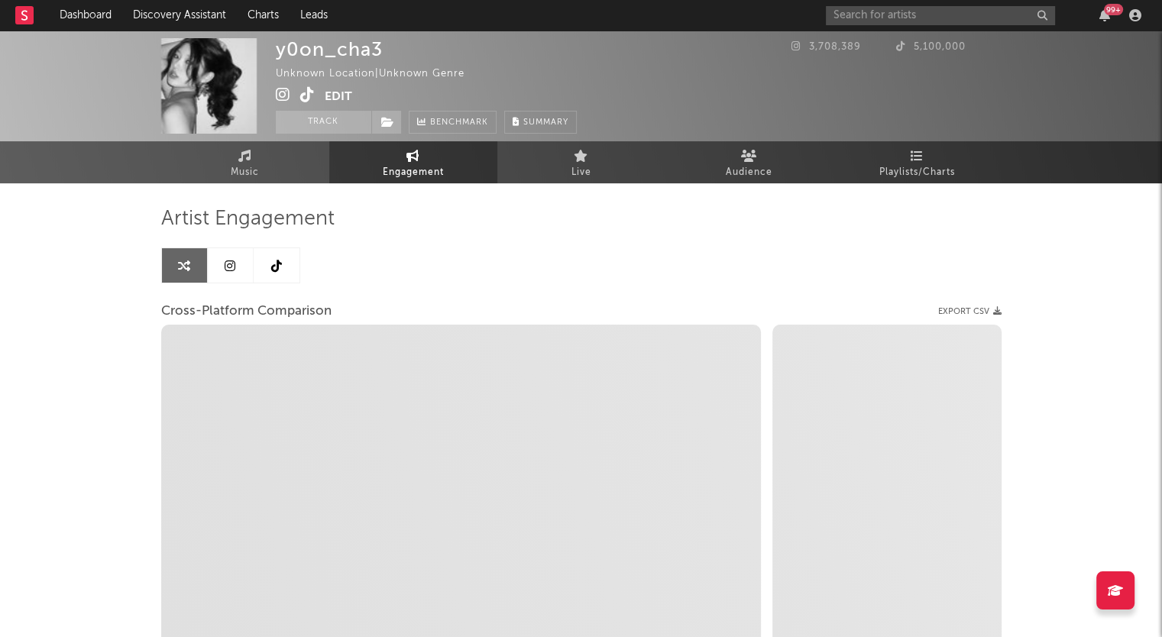
select select "1m"
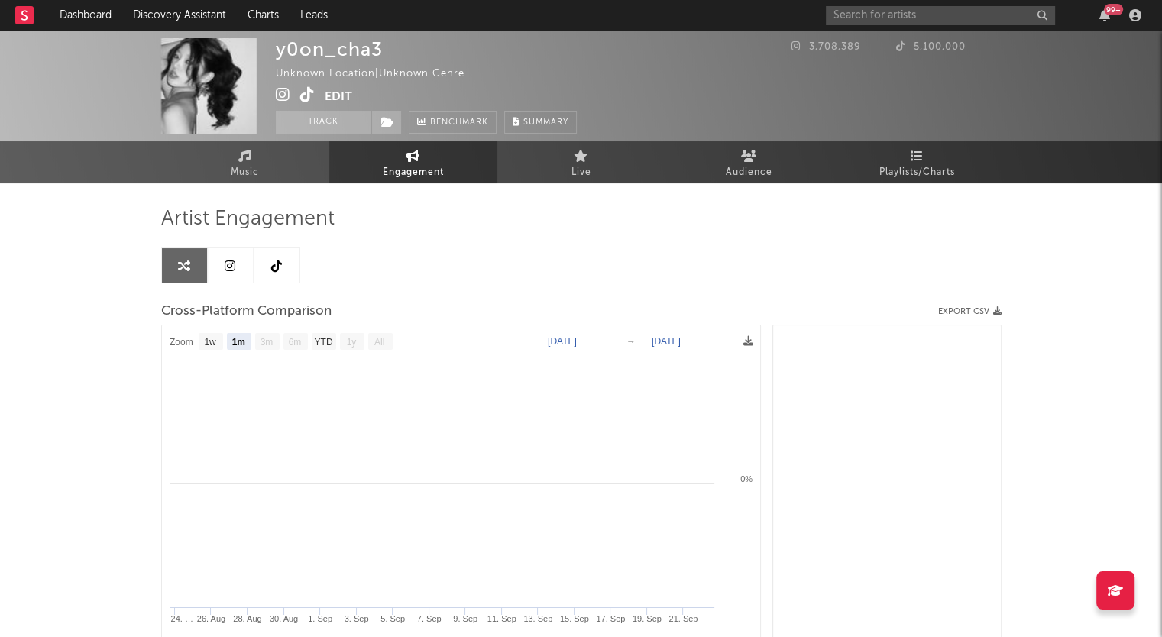
click at [233, 260] on icon at bounding box center [230, 266] width 11 height 12
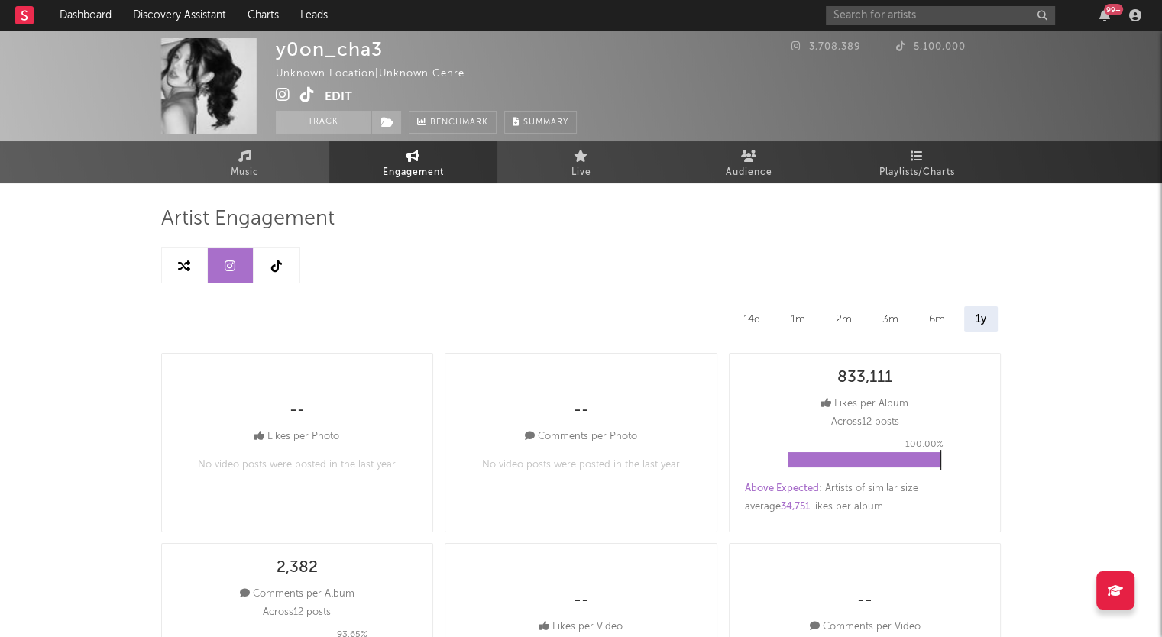
select select "1w"
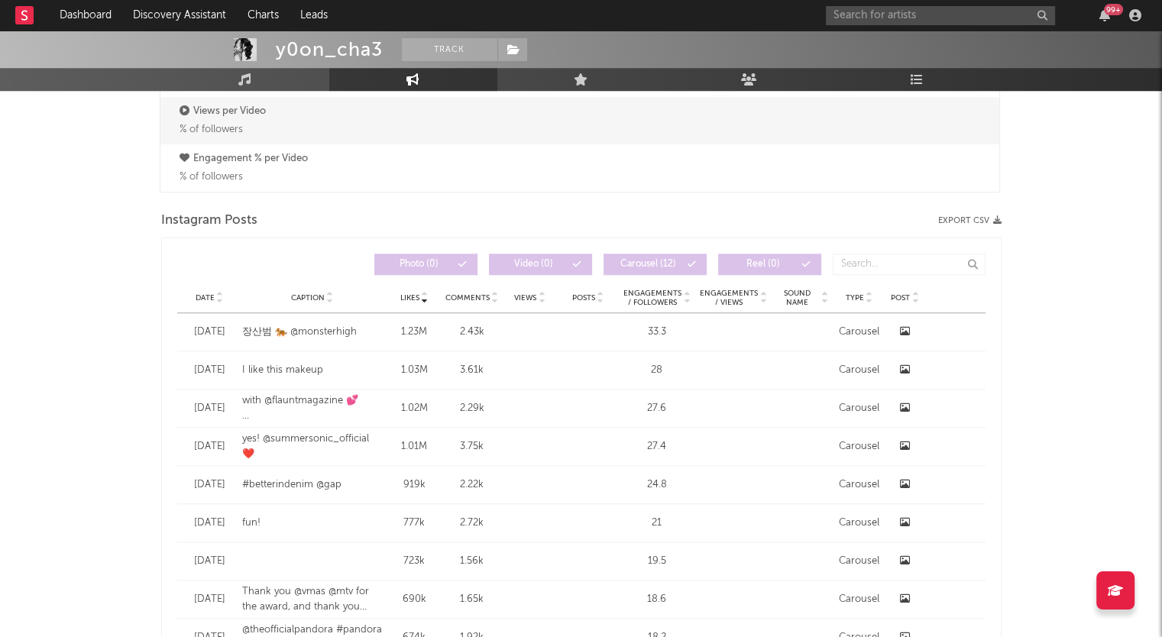
scroll to position [1151, 0]
click at [217, 297] on icon at bounding box center [220, 300] width 8 height 6
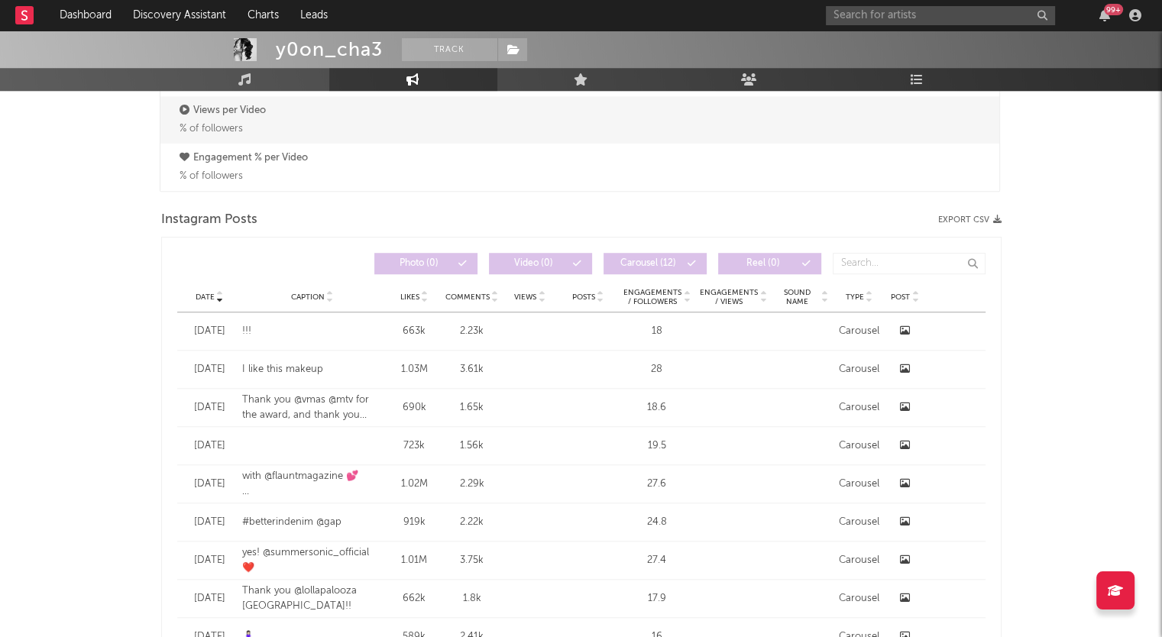
click at [972, 215] on button "Export CSV" at bounding box center [969, 219] width 63 height 9
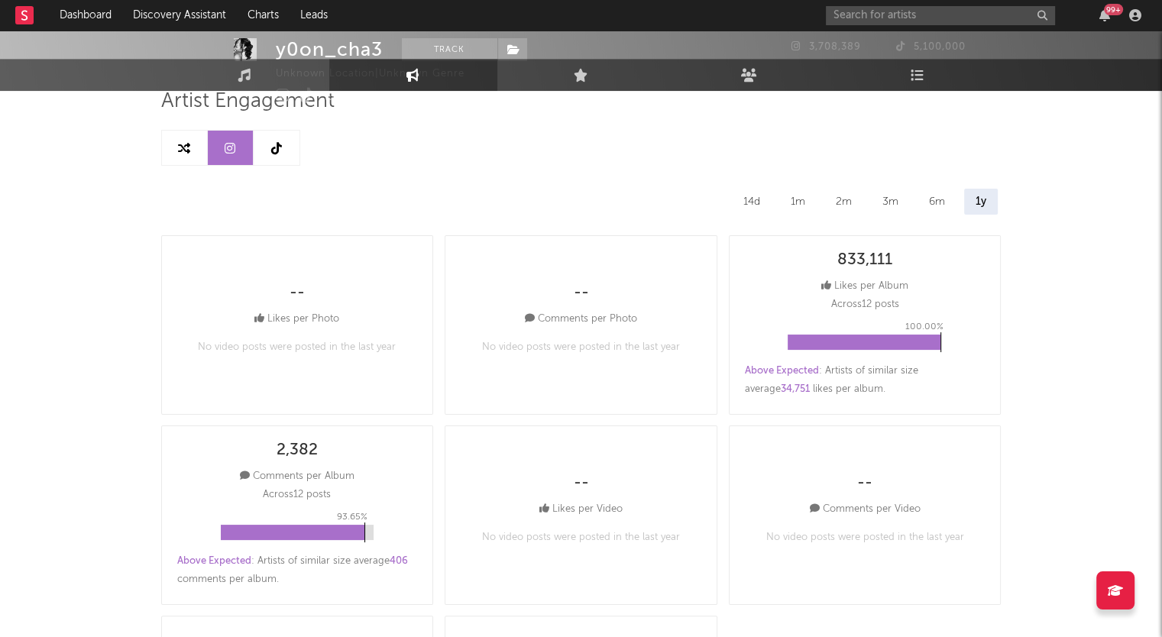
scroll to position [0, 0]
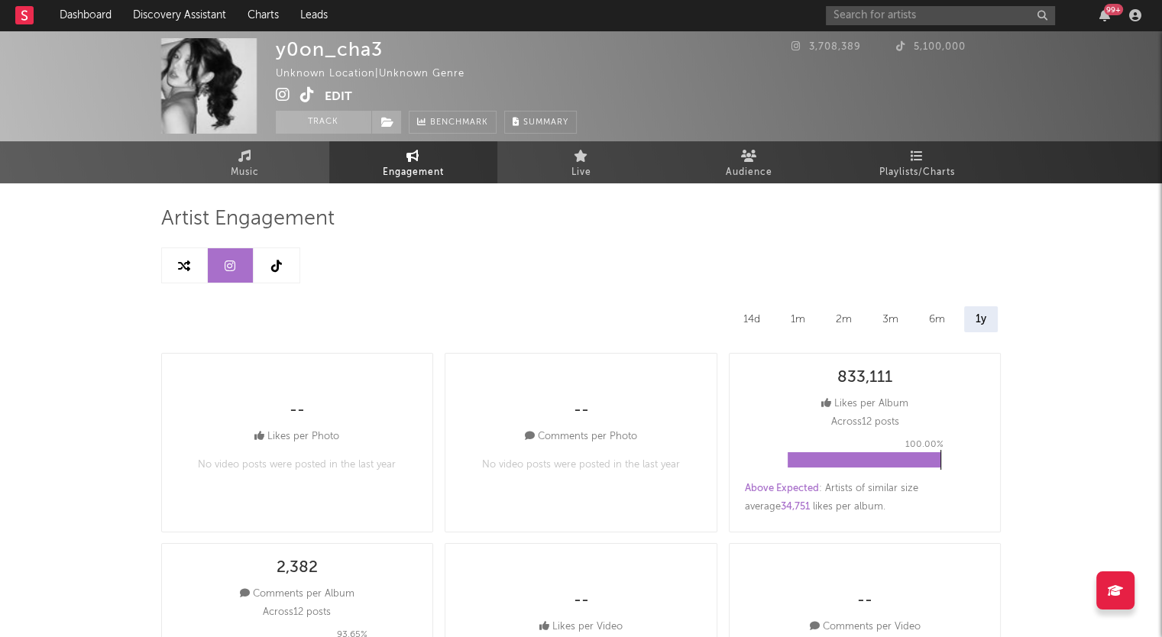
click at [280, 263] on icon at bounding box center [276, 266] width 11 height 12
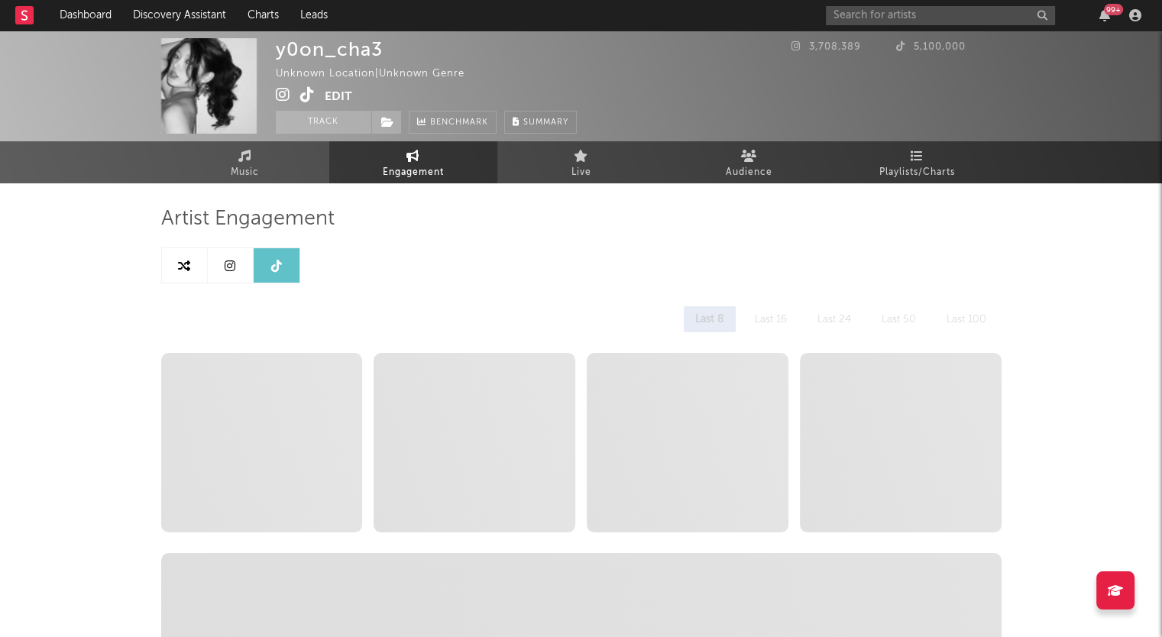
select select "1w"
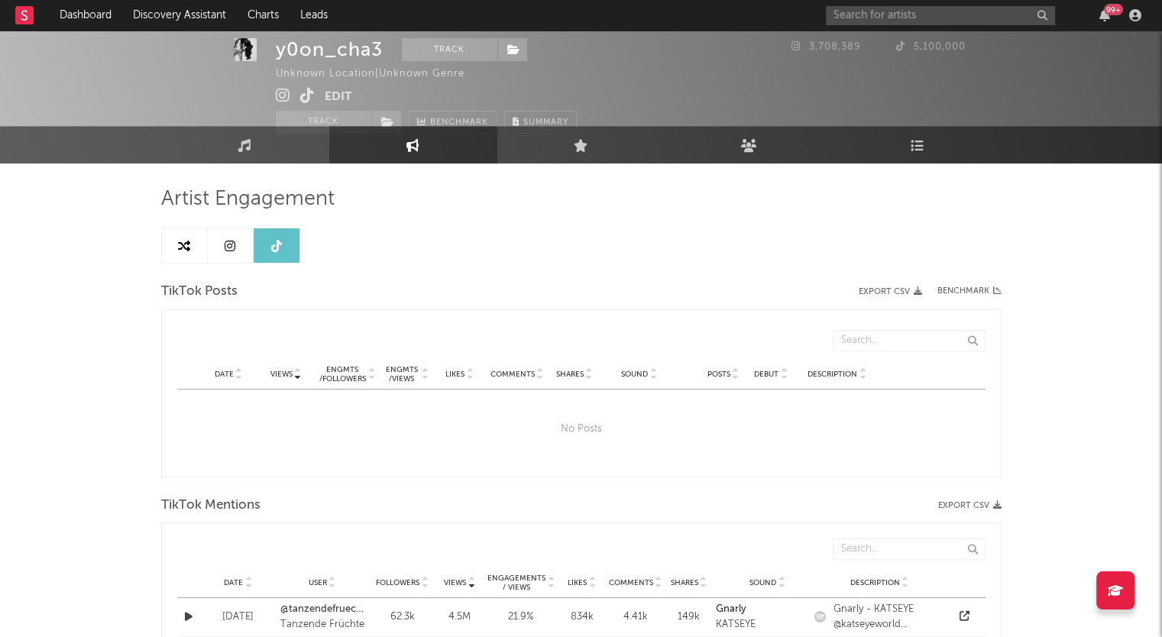
scroll to position [11, 0]
